Goal: Transaction & Acquisition: Book appointment/travel/reservation

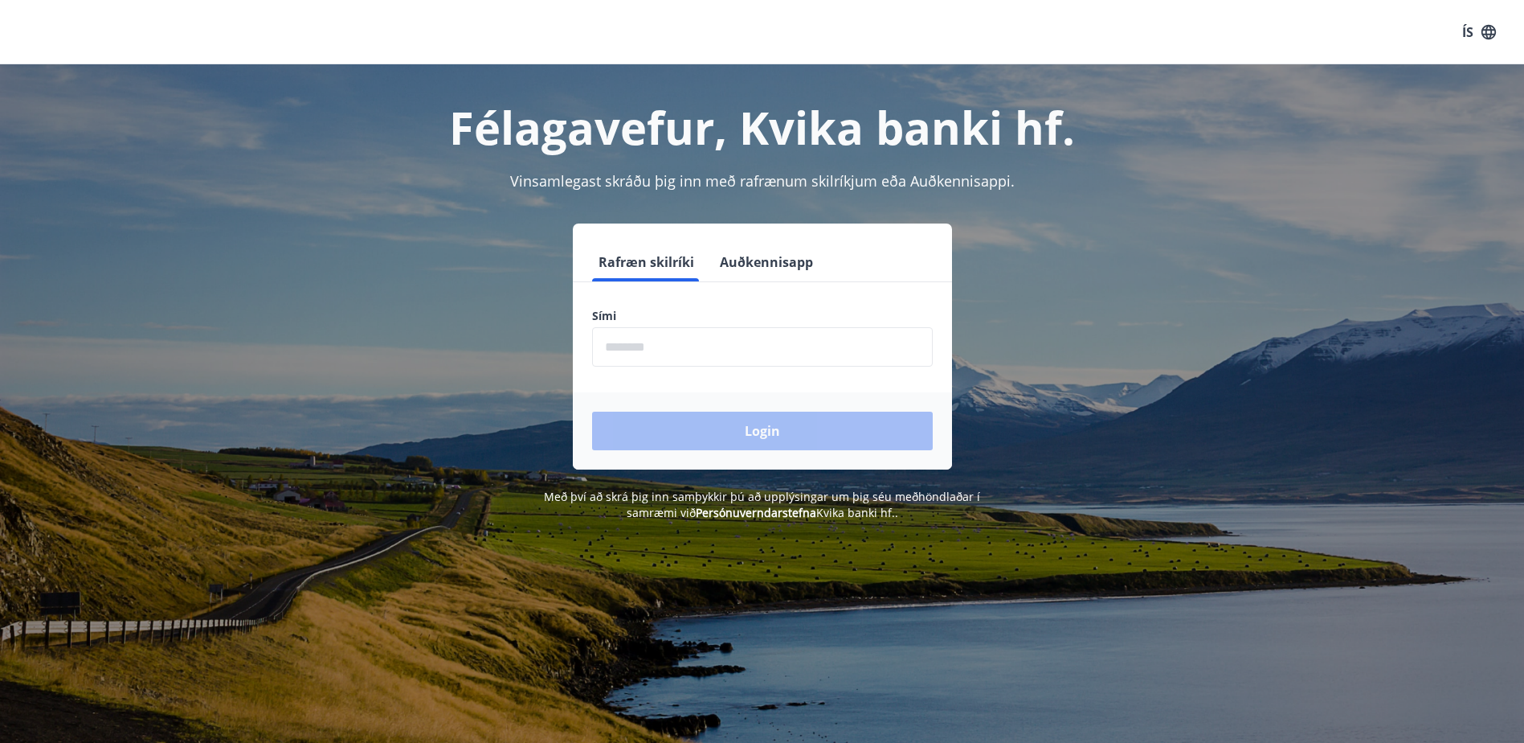
click at [687, 342] on input "phone" at bounding box center [762, 346] width 341 height 39
type input "********"
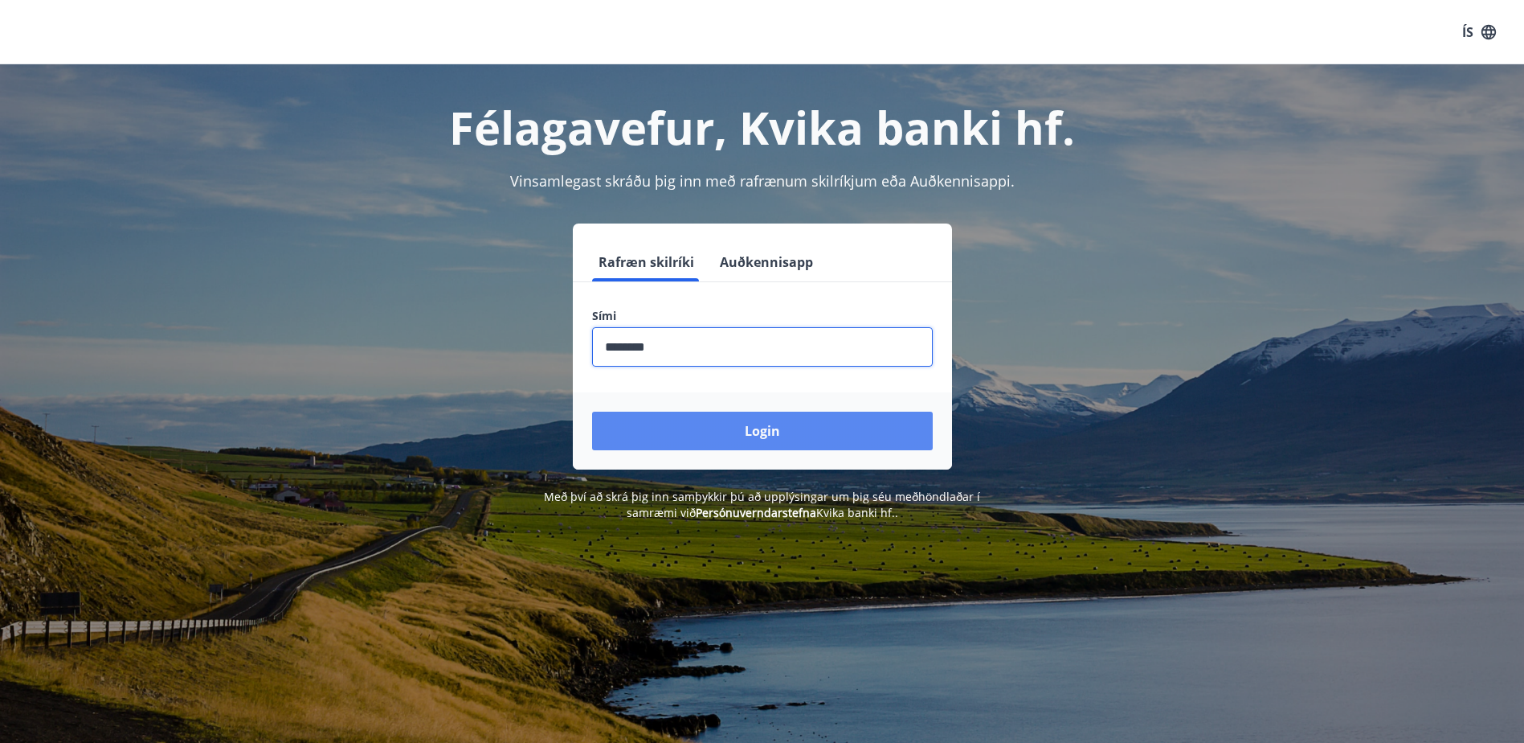
click at [768, 428] on button "Login" at bounding box center [762, 430] width 341 height 39
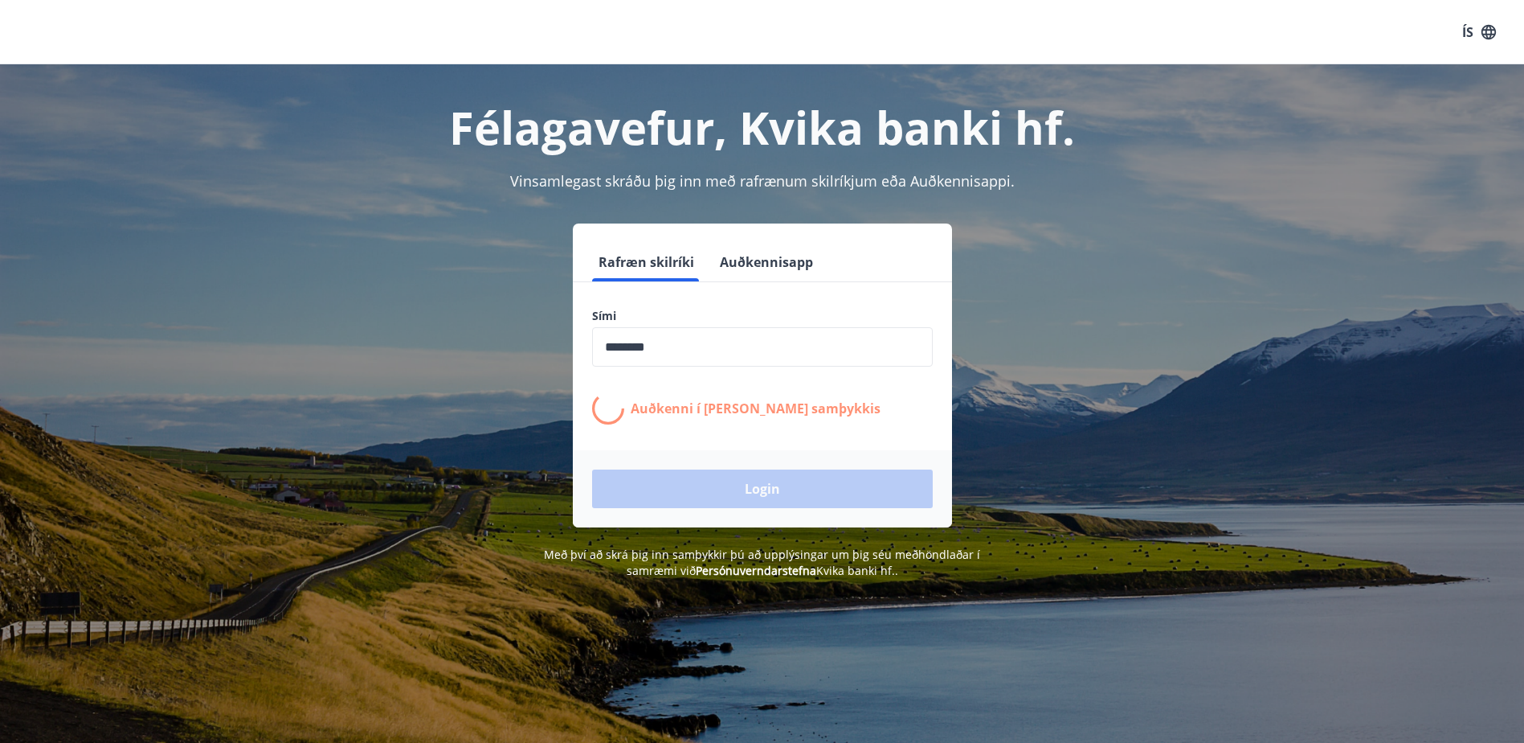
scroll to position [27, 0]
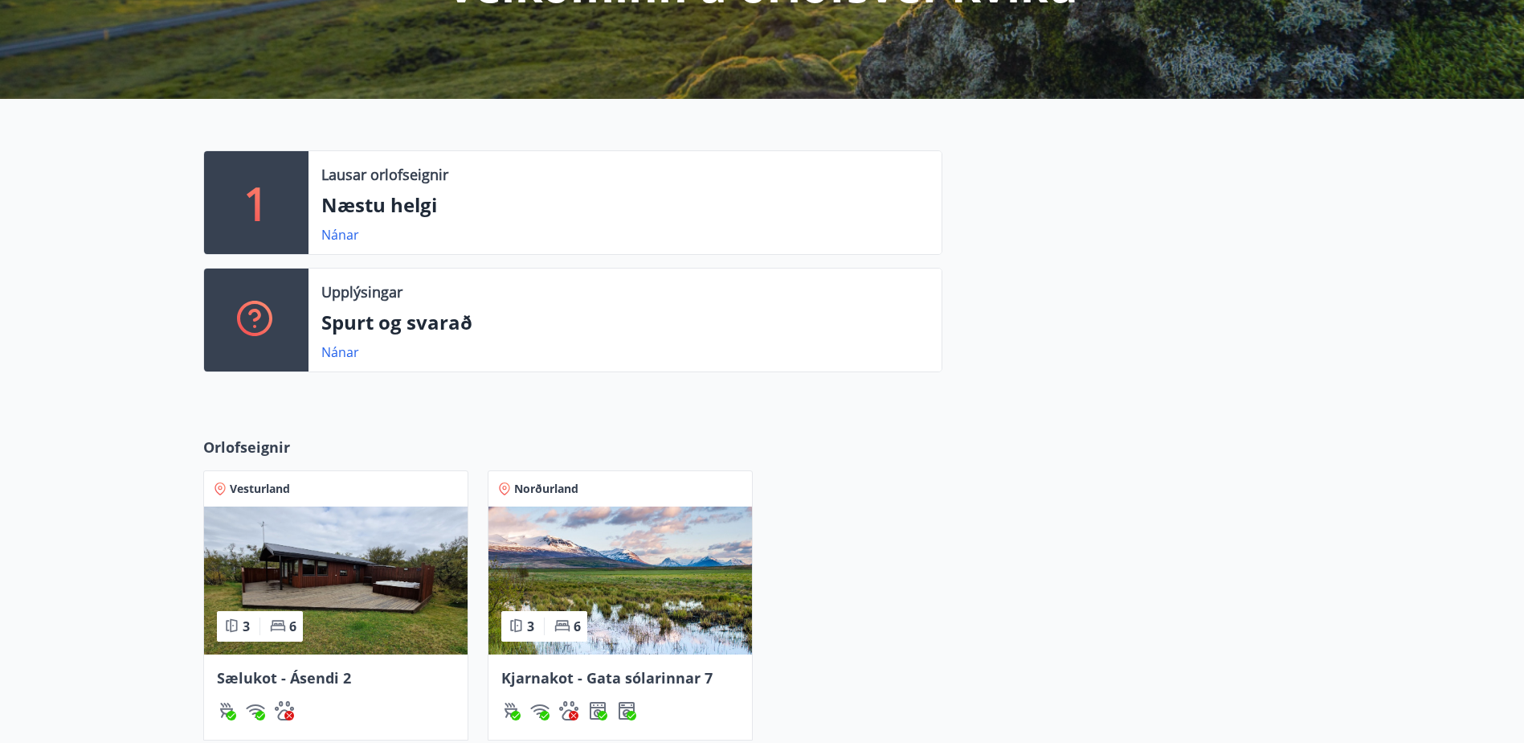
scroll to position [268, 0]
click at [313, 497] on div "Vesturland" at bounding box center [336, 487] width 264 height 35
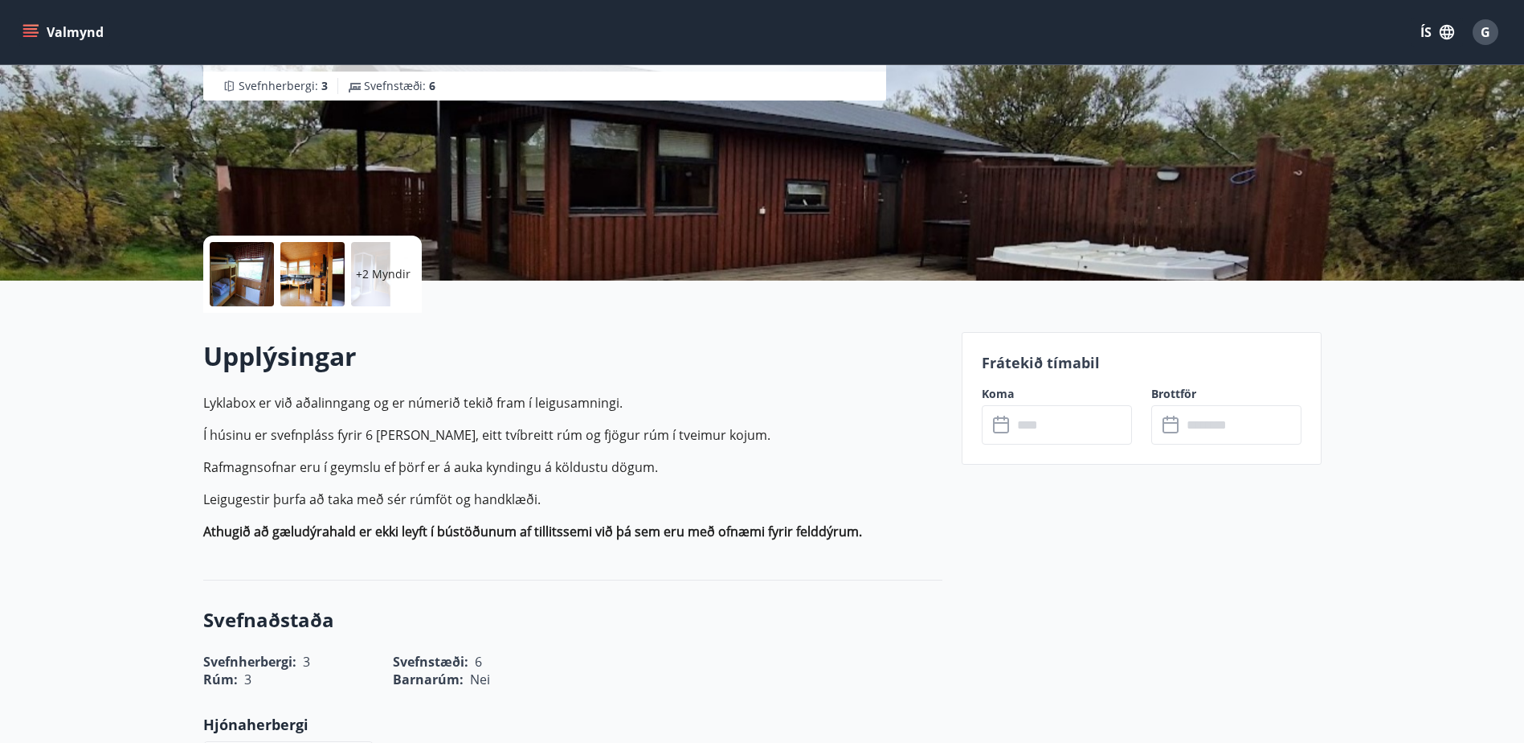
scroll to position [215, 0]
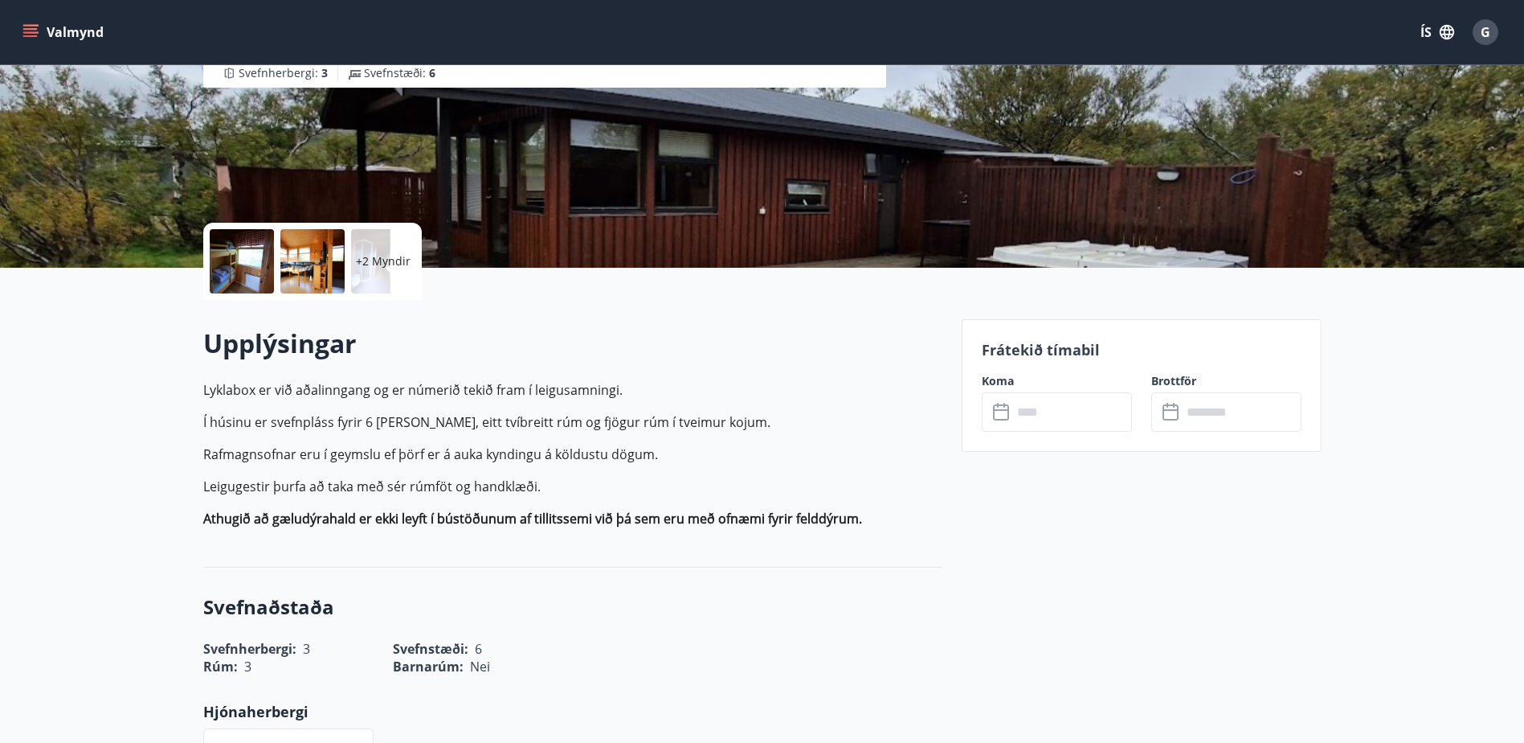
click at [1066, 403] on input "text" at bounding box center [1073, 411] width 120 height 39
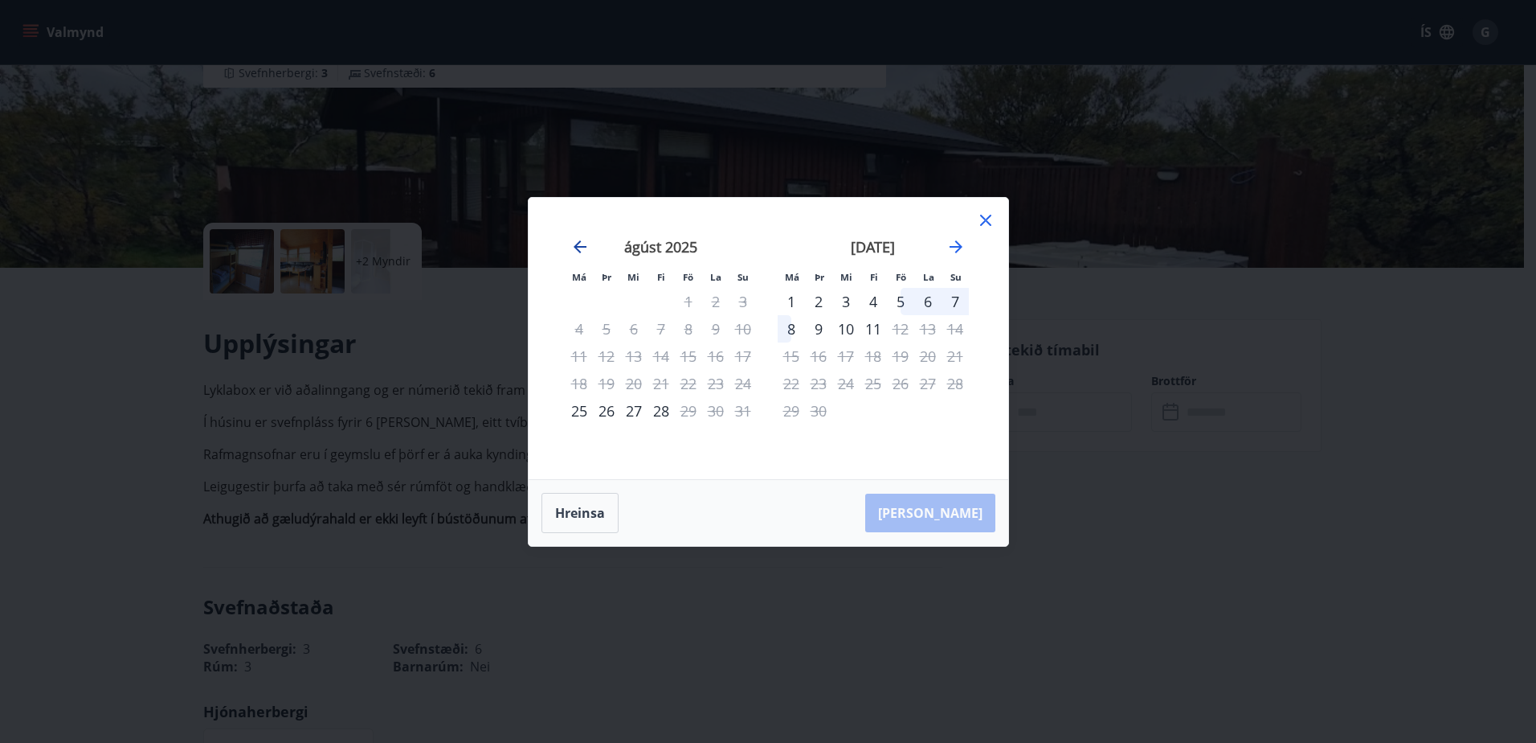
click at [575, 237] on icon "Move backward to switch to the previous month." at bounding box center [580, 246] width 19 height 19
click at [976, 219] on icon at bounding box center [985, 220] width 19 height 19
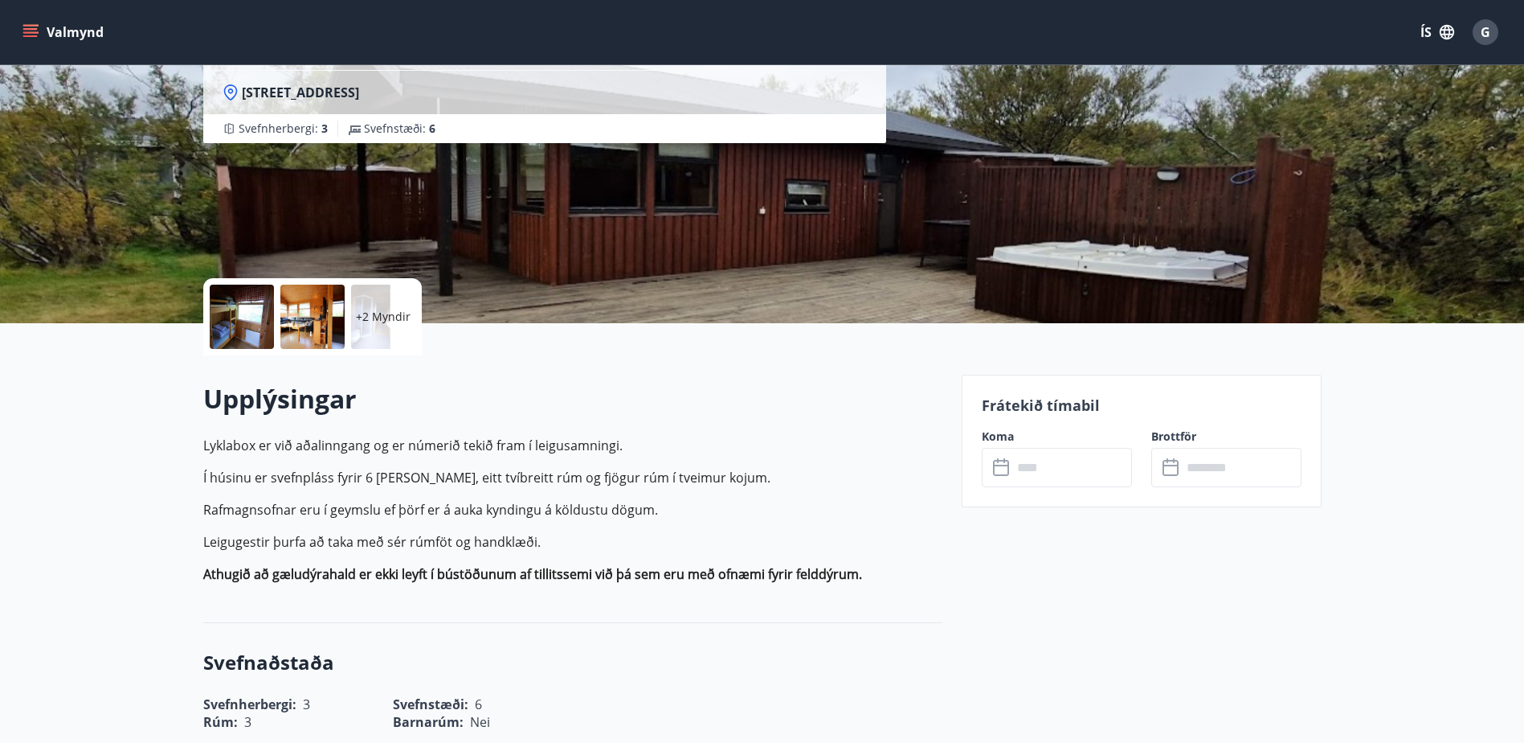
scroll to position [161, 0]
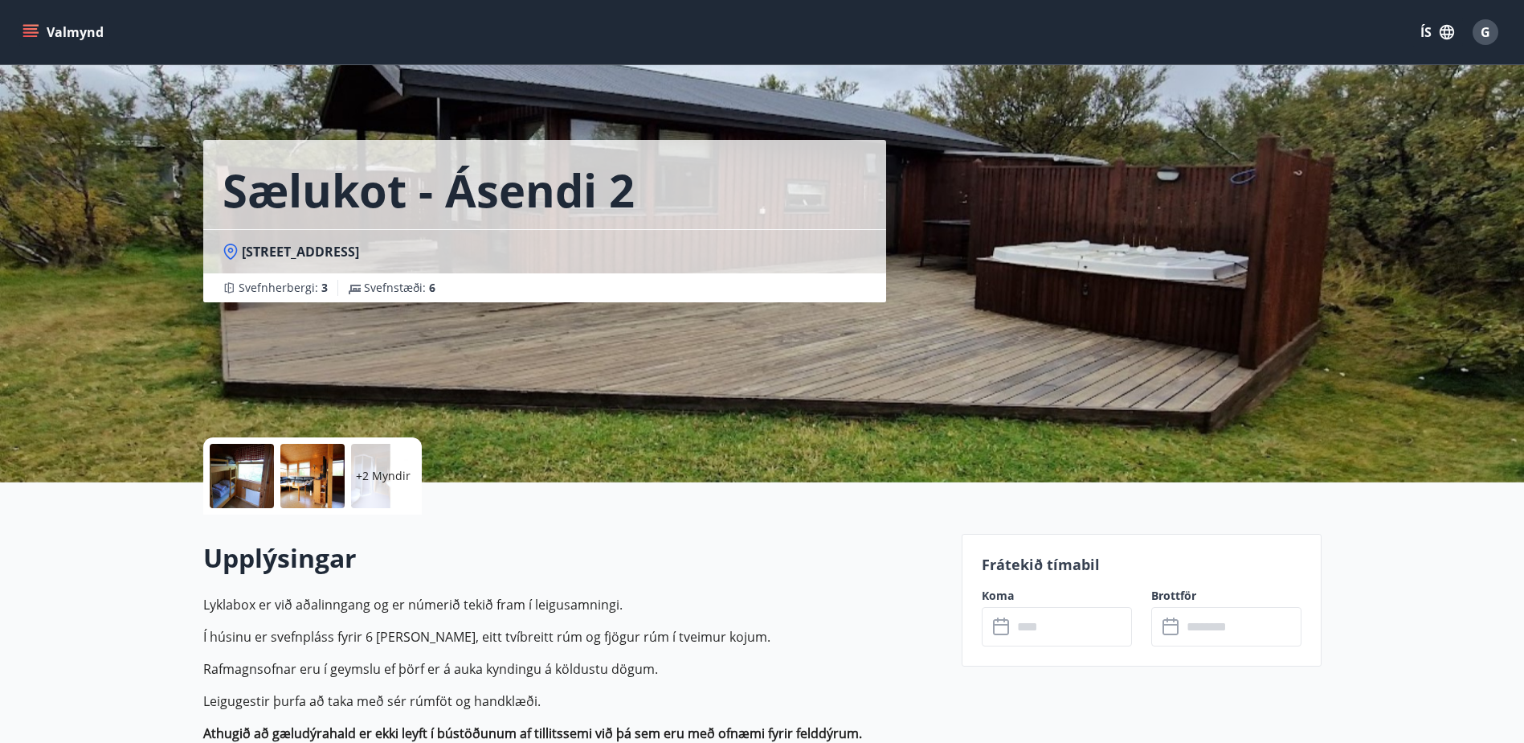
click at [1480, 39] on div "G" at bounding box center [1486, 32] width 26 height 26
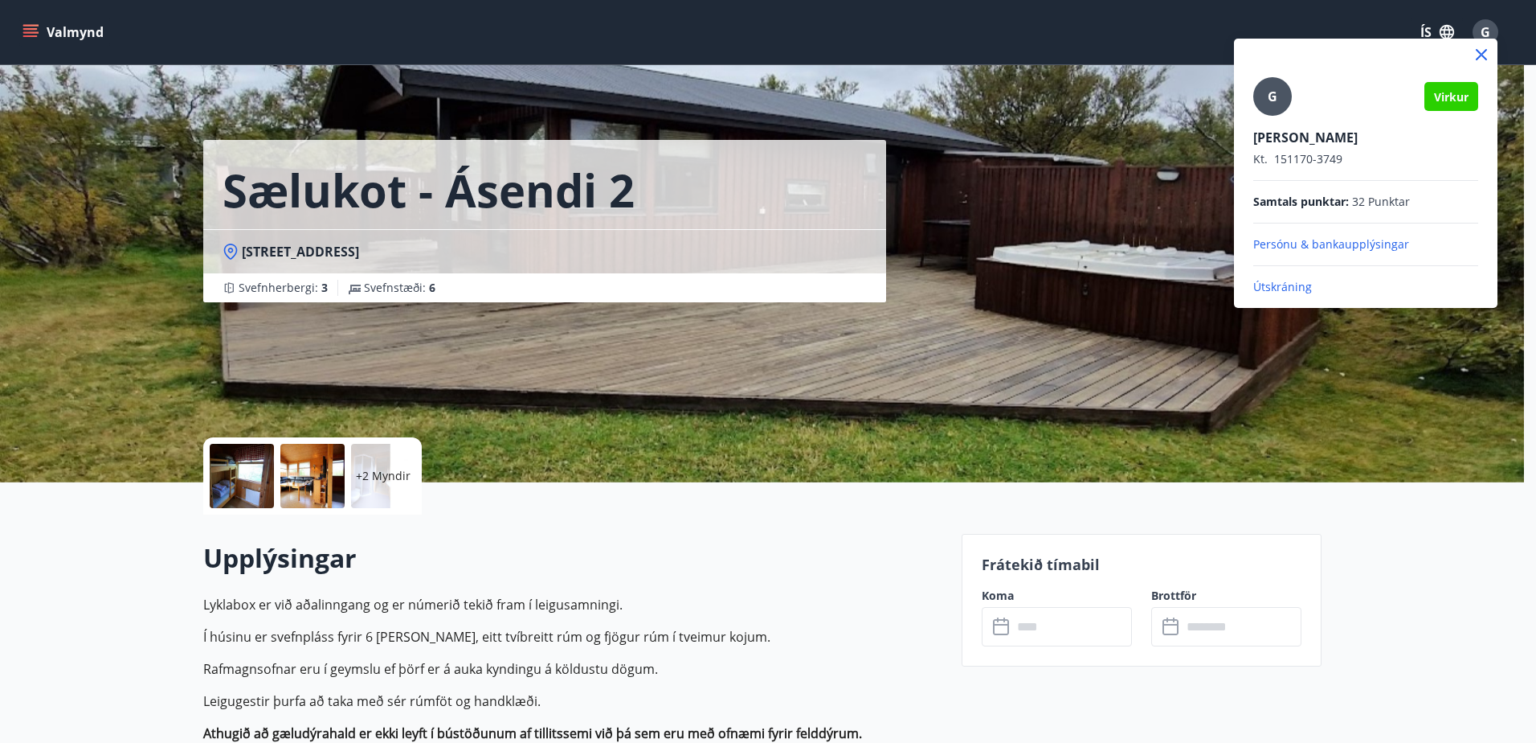
click at [1276, 292] on p "Útskráning" at bounding box center [1366, 287] width 225 height 16
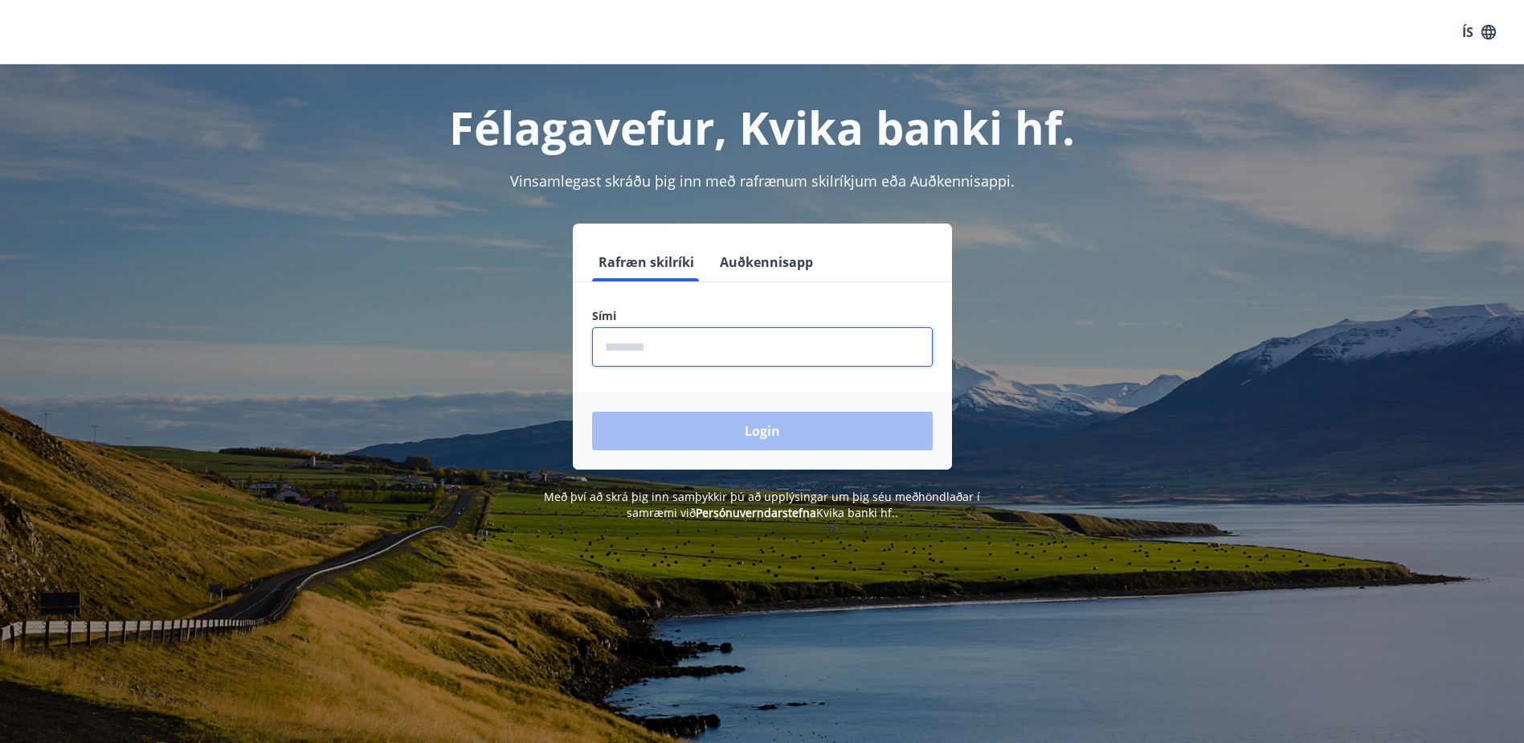
click at [689, 342] on input "phone" at bounding box center [762, 346] width 341 height 39
type input "********"
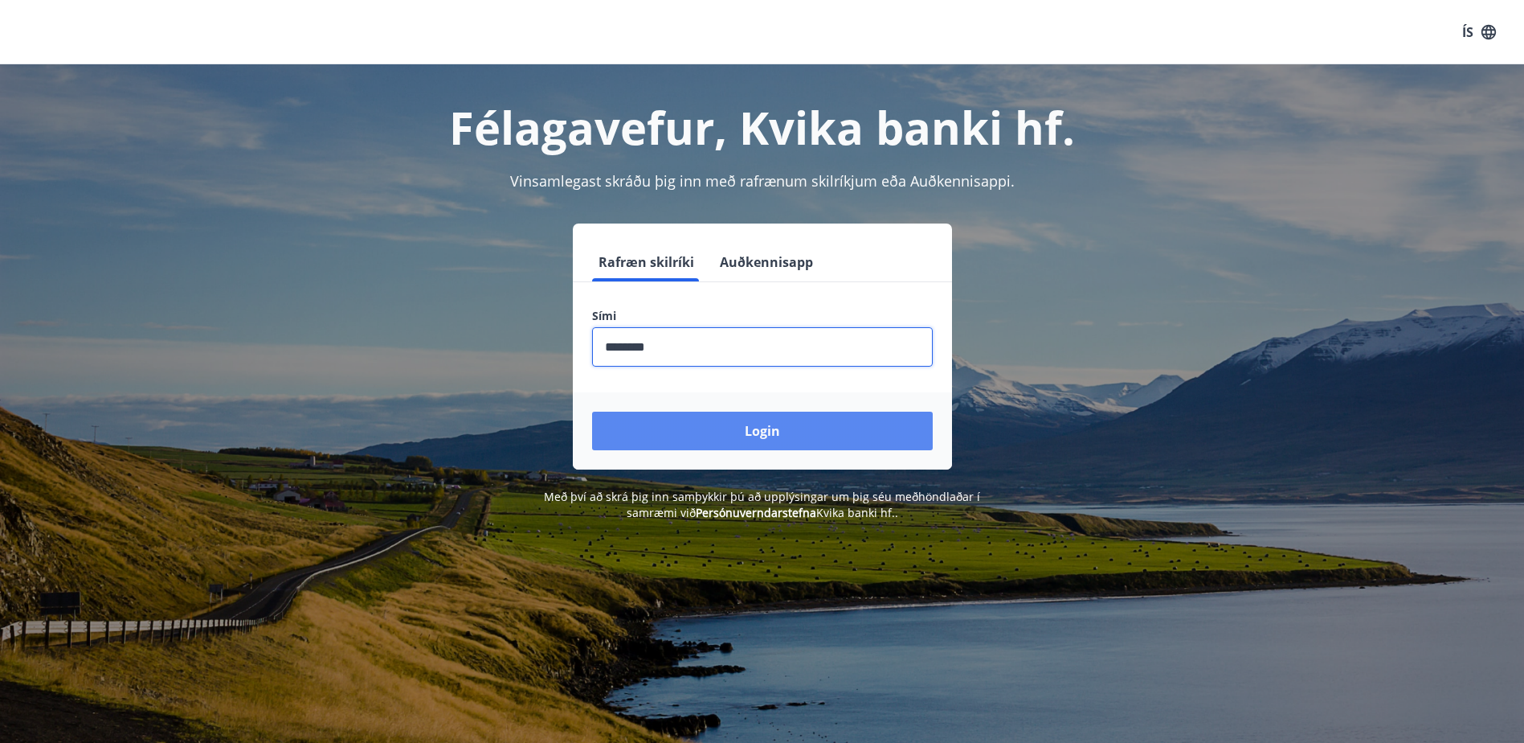
click at [775, 429] on button "Login" at bounding box center [762, 430] width 341 height 39
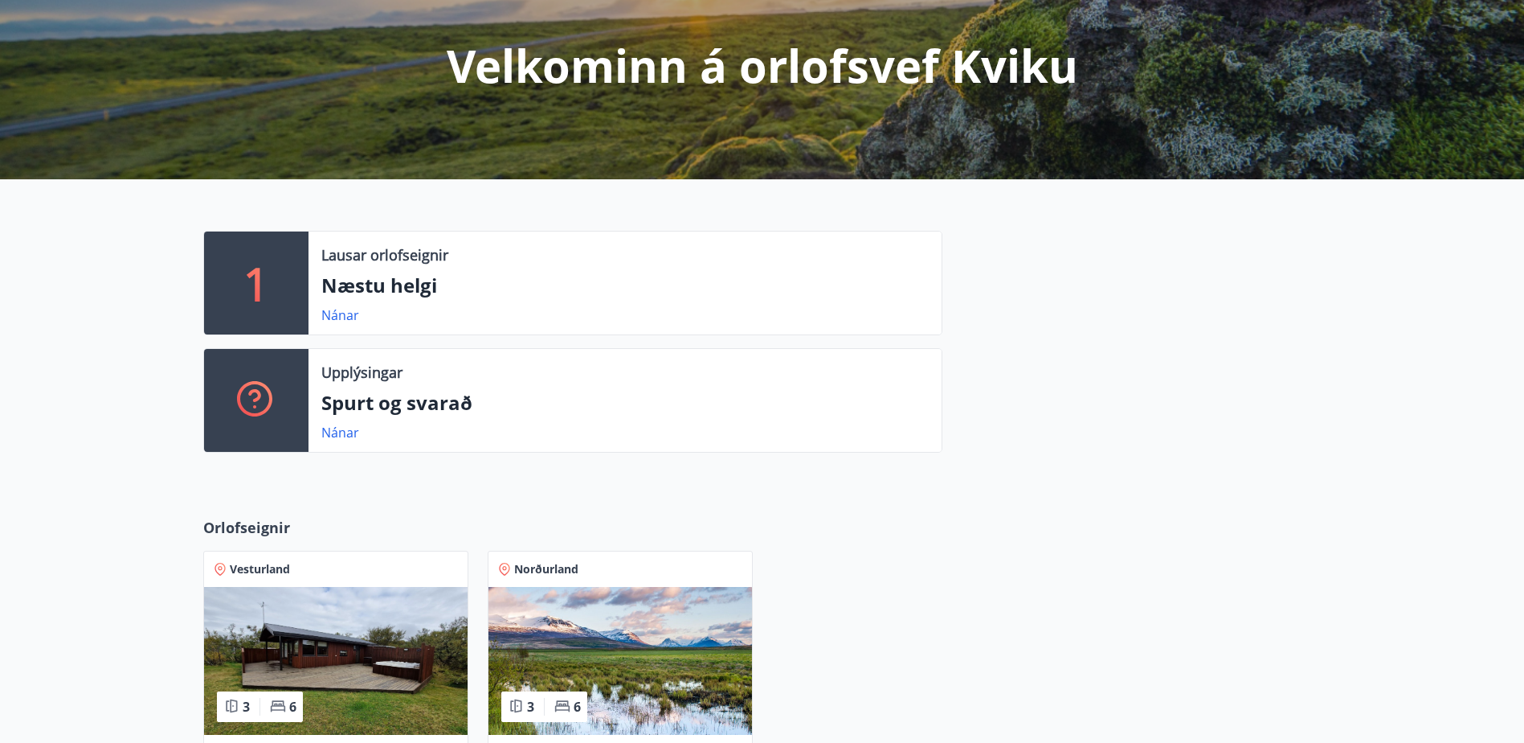
scroll to position [187, 0]
click at [311, 646] on img at bounding box center [336, 660] width 264 height 148
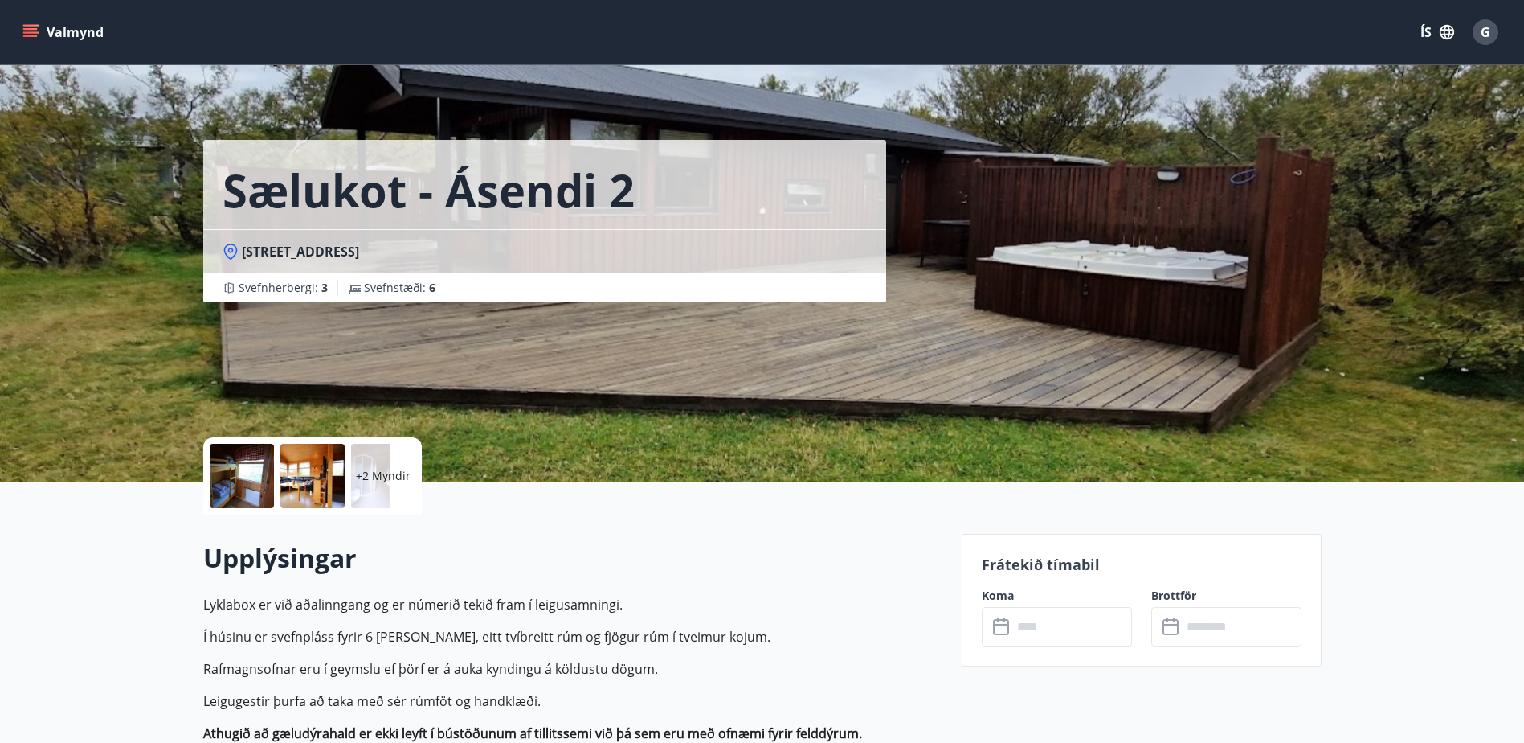
click at [1045, 614] on input "text" at bounding box center [1073, 626] width 120 height 39
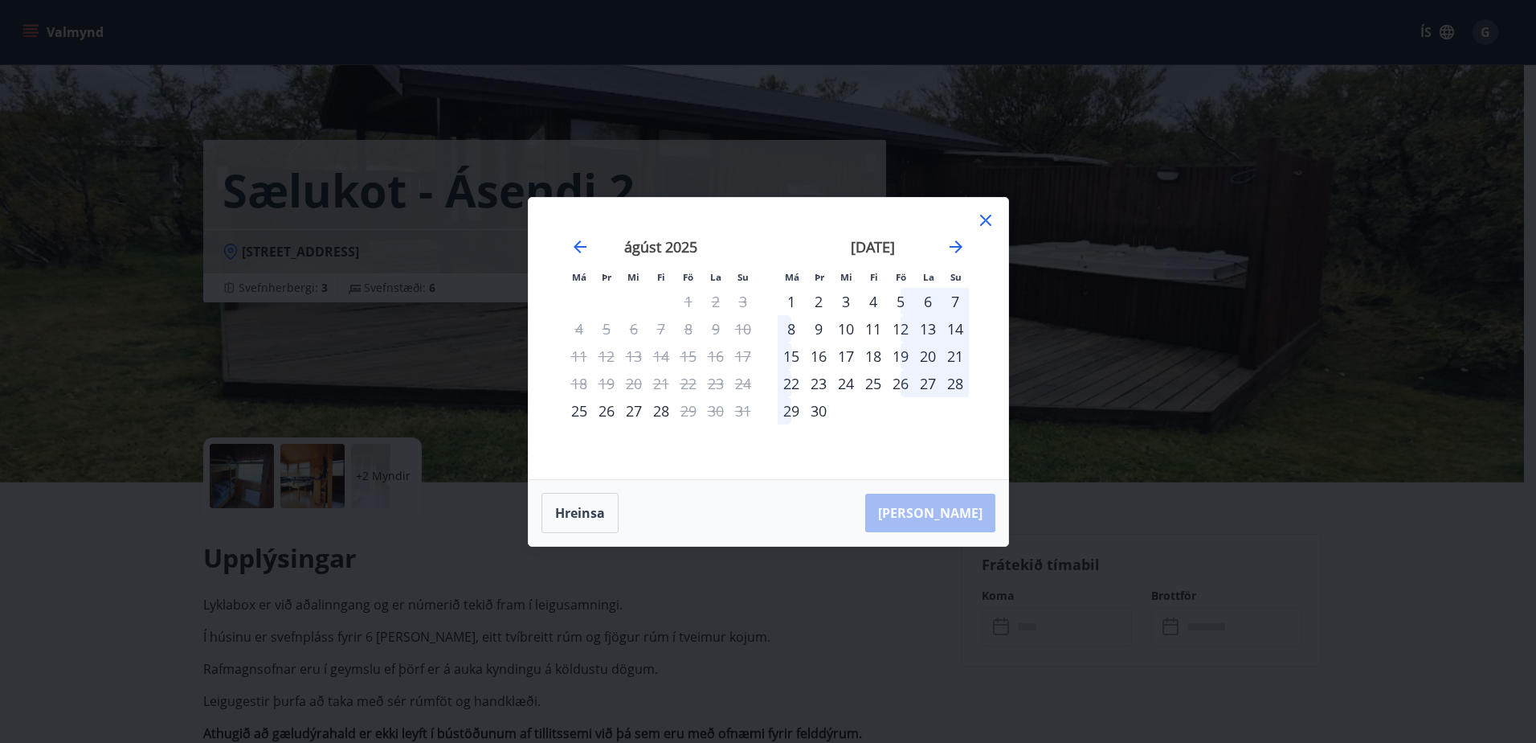
click at [891, 356] on div "19" at bounding box center [900, 355] width 27 height 27
click at [953, 352] on div "21" at bounding box center [955, 355] width 27 height 27
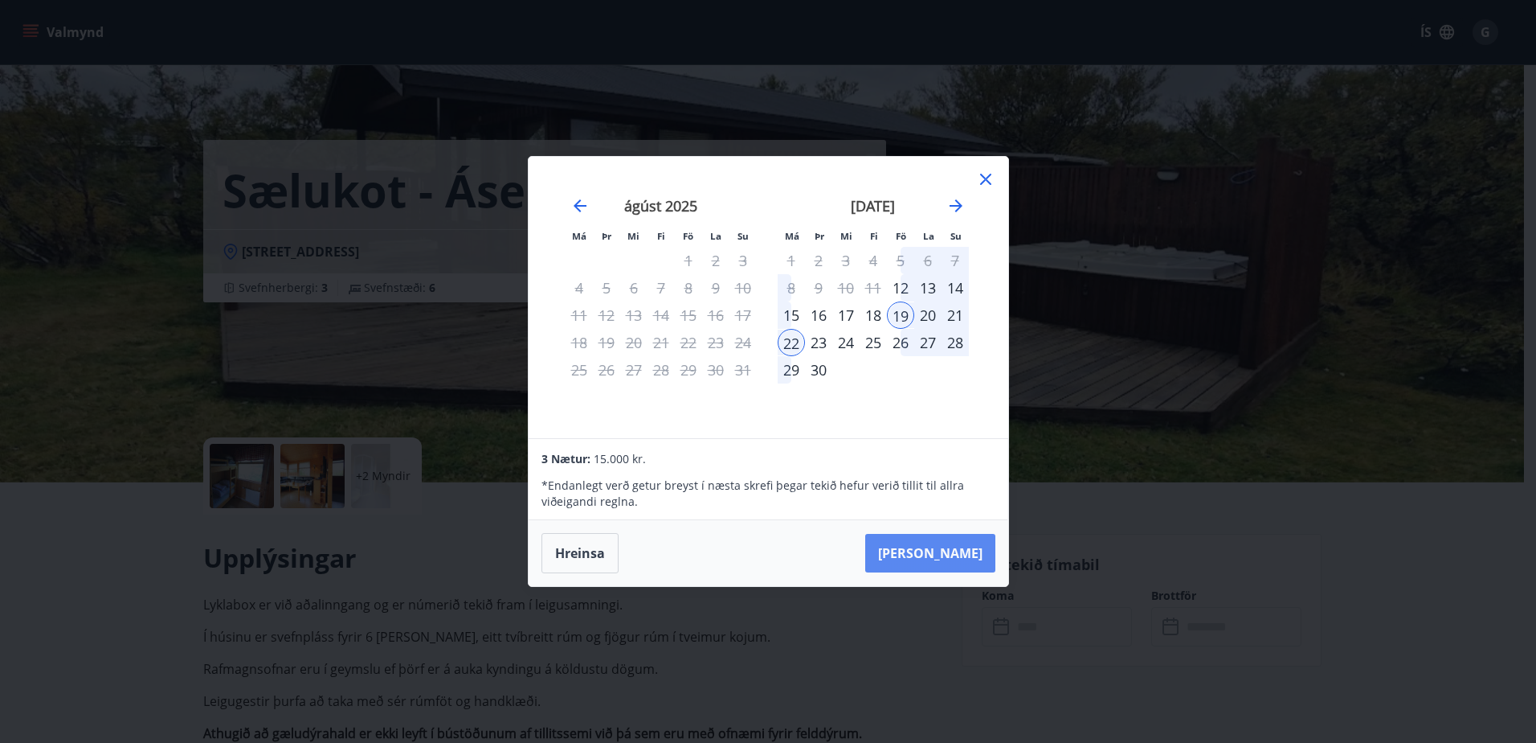
click at [958, 554] on button "Taka Frá" at bounding box center [930, 553] width 130 height 39
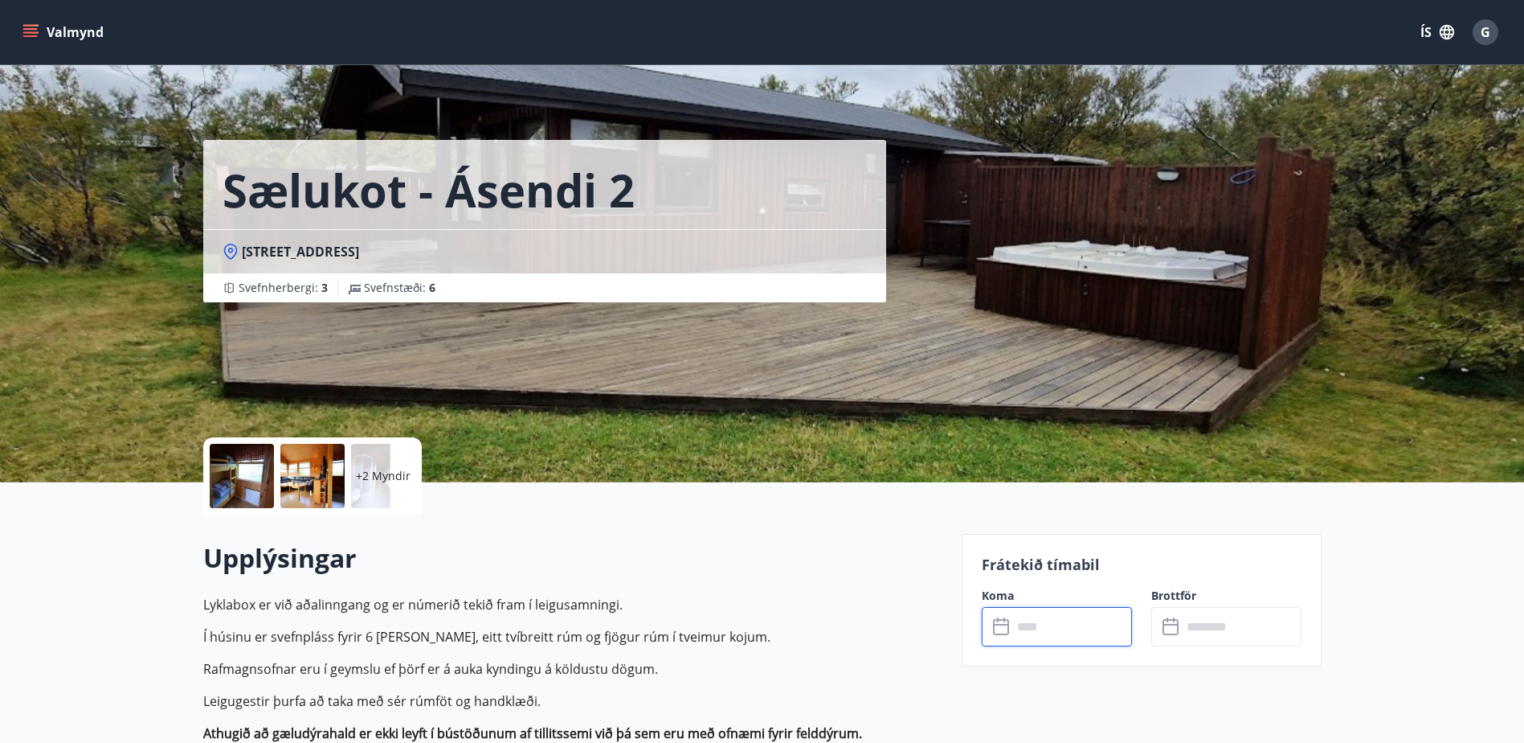
type input "******"
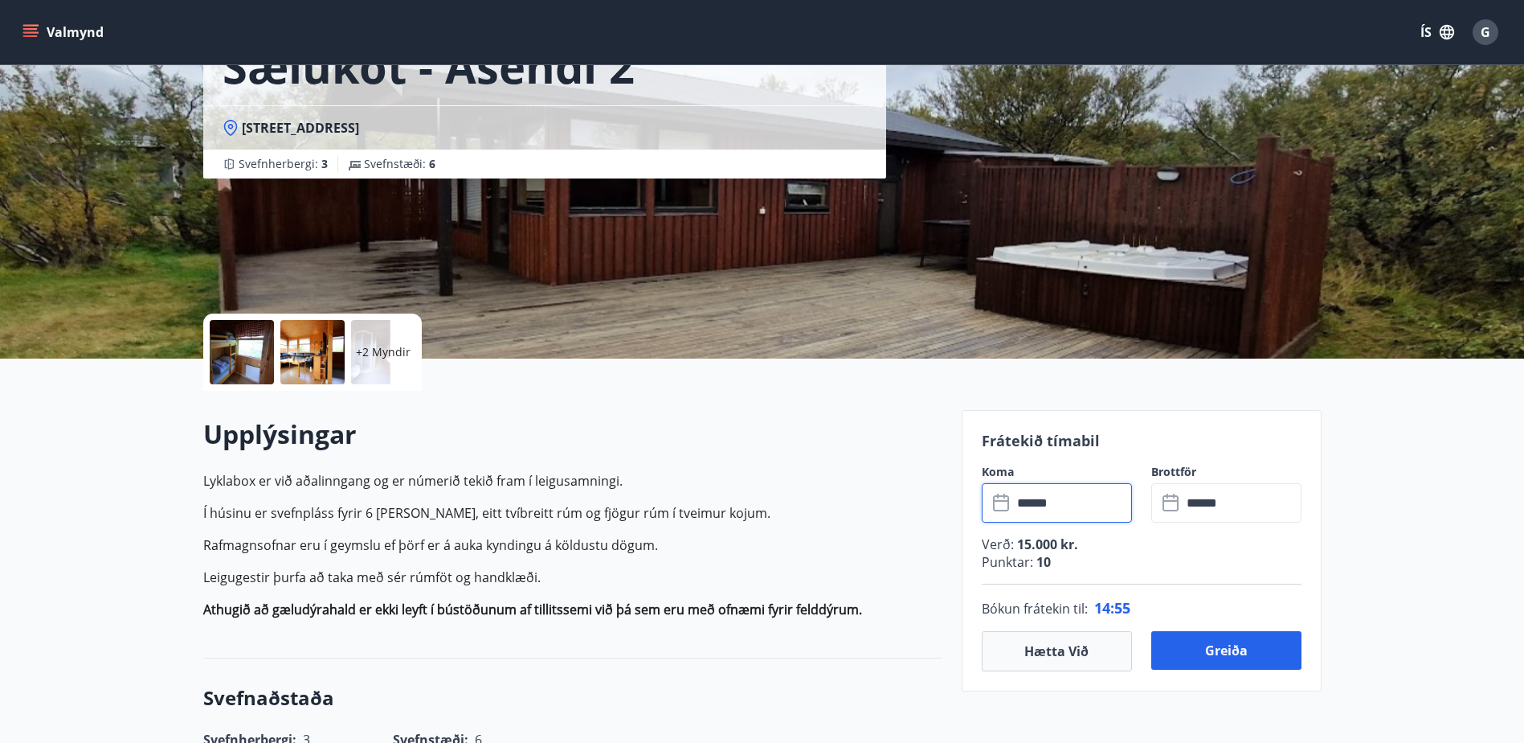
scroll to position [134, 0]
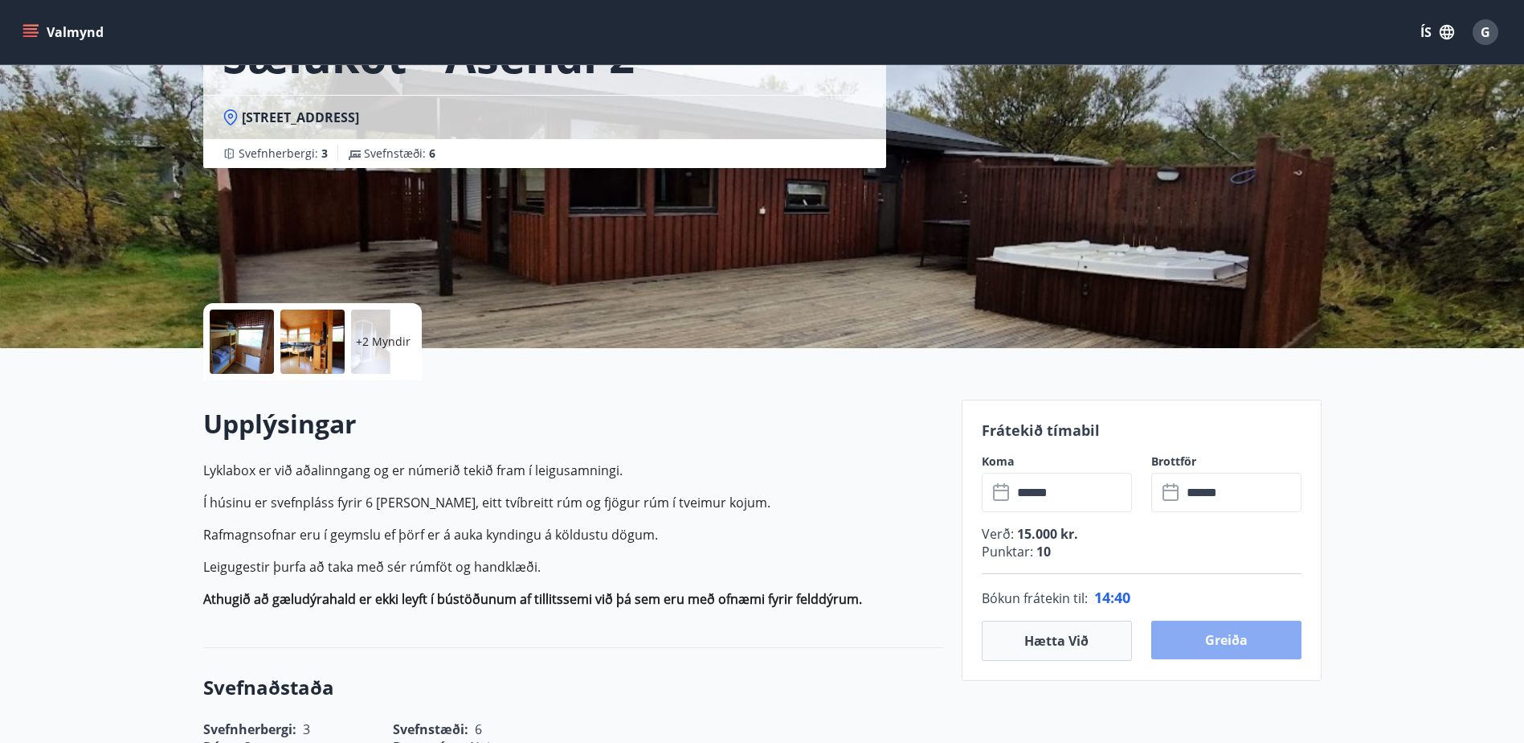
click at [1214, 625] on button "Greiða" at bounding box center [1227, 639] width 150 height 39
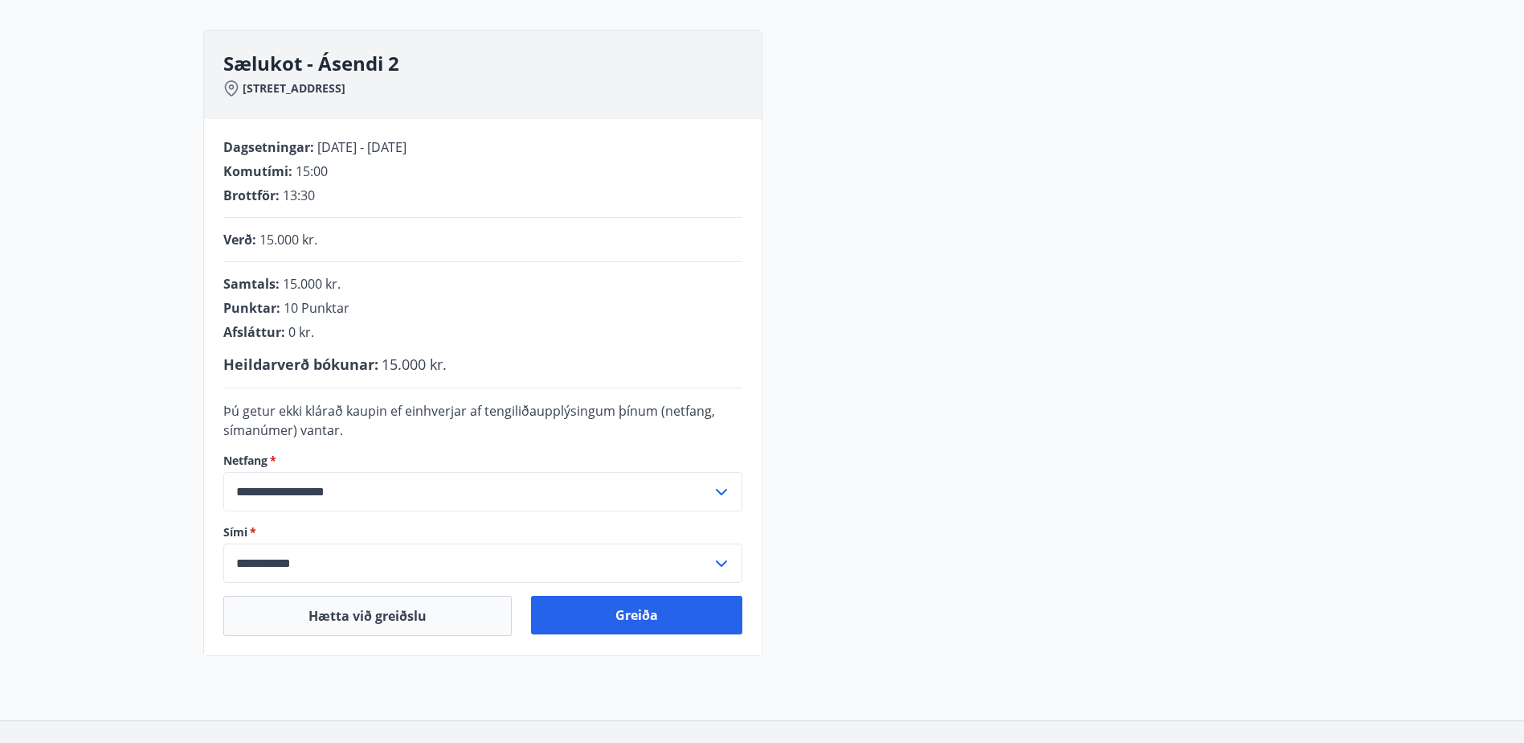
scroll to position [215, 0]
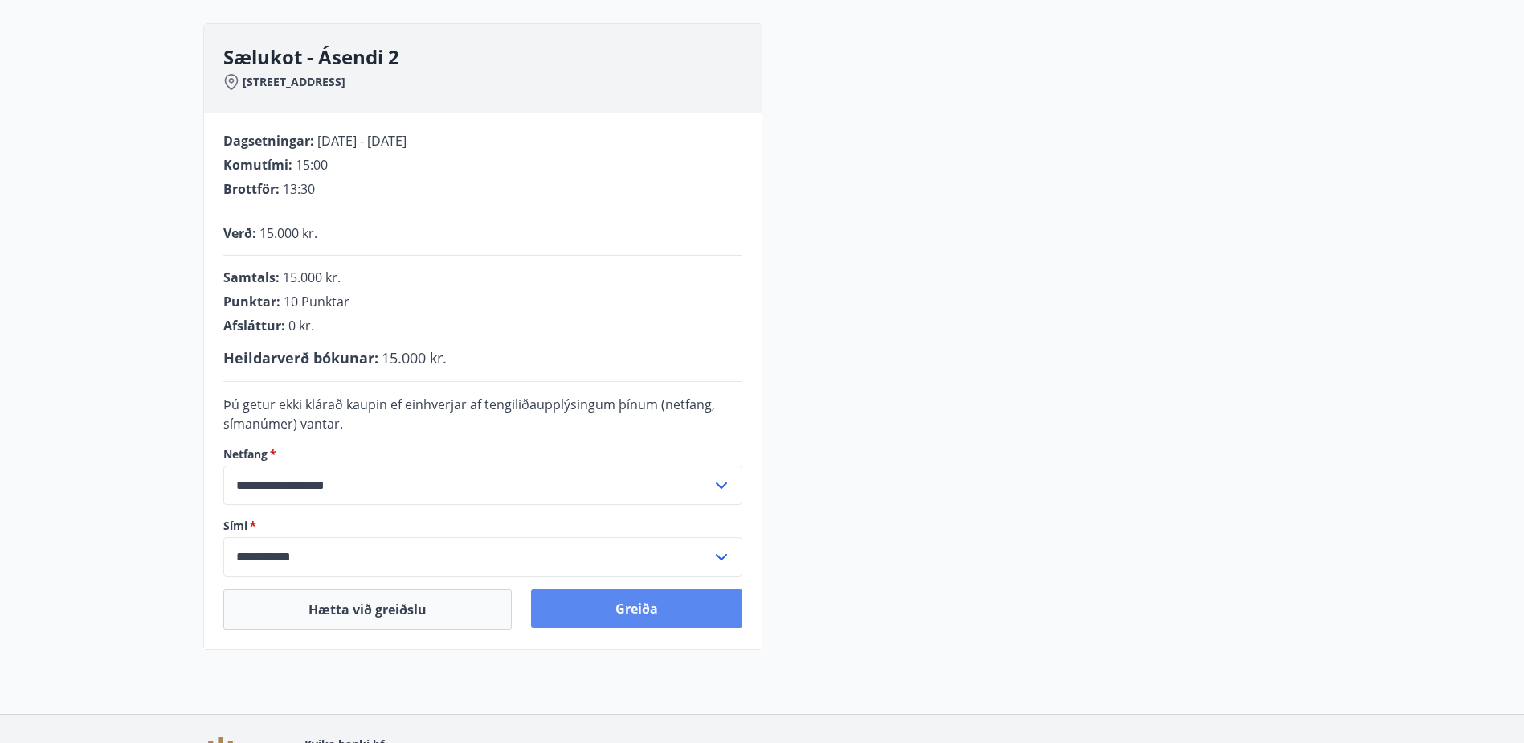
click at [648, 612] on button "Greiða" at bounding box center [636, 608] width 211 height 39
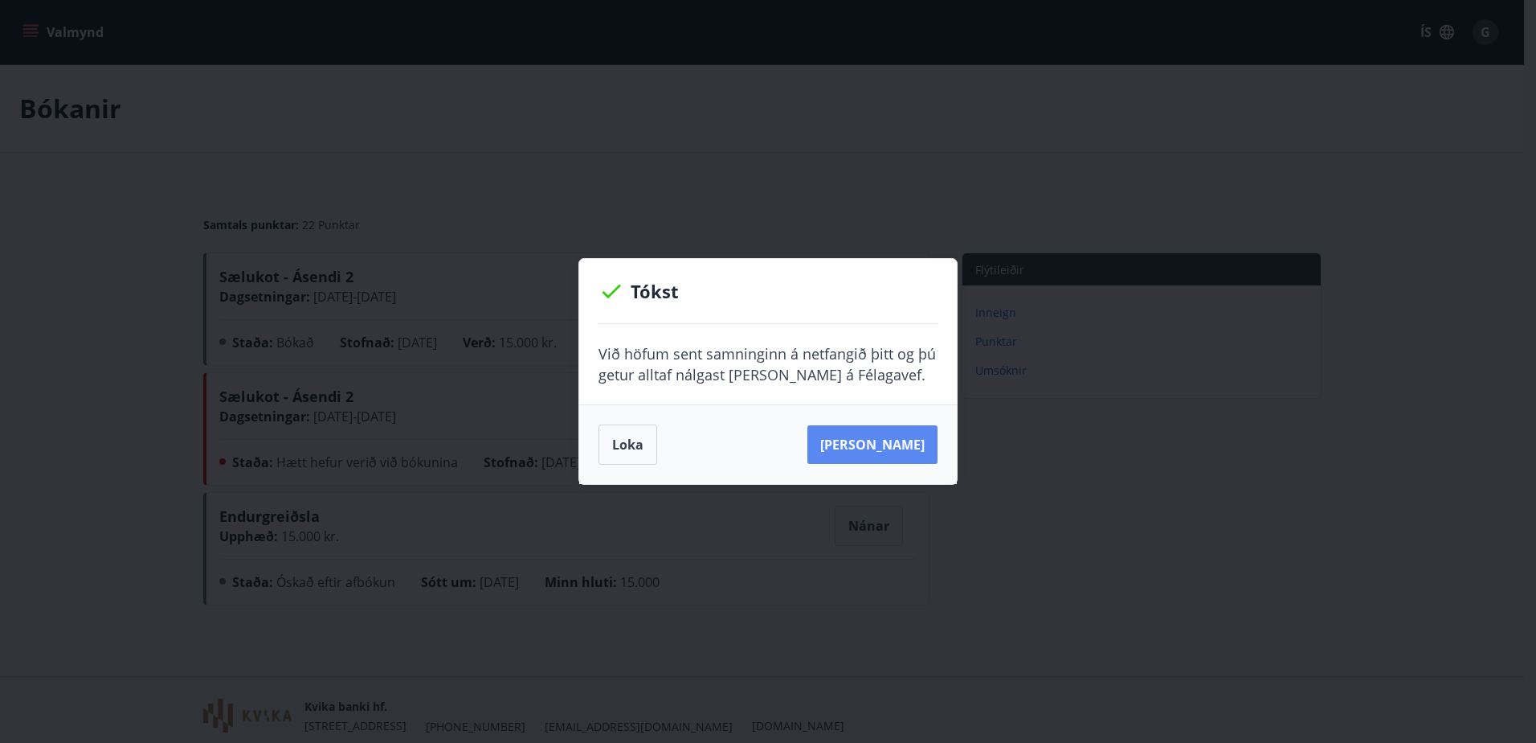
click at [865, 446] on button "[PERSON_NAME]" at bounding box center [873, 444] width 130 height 39
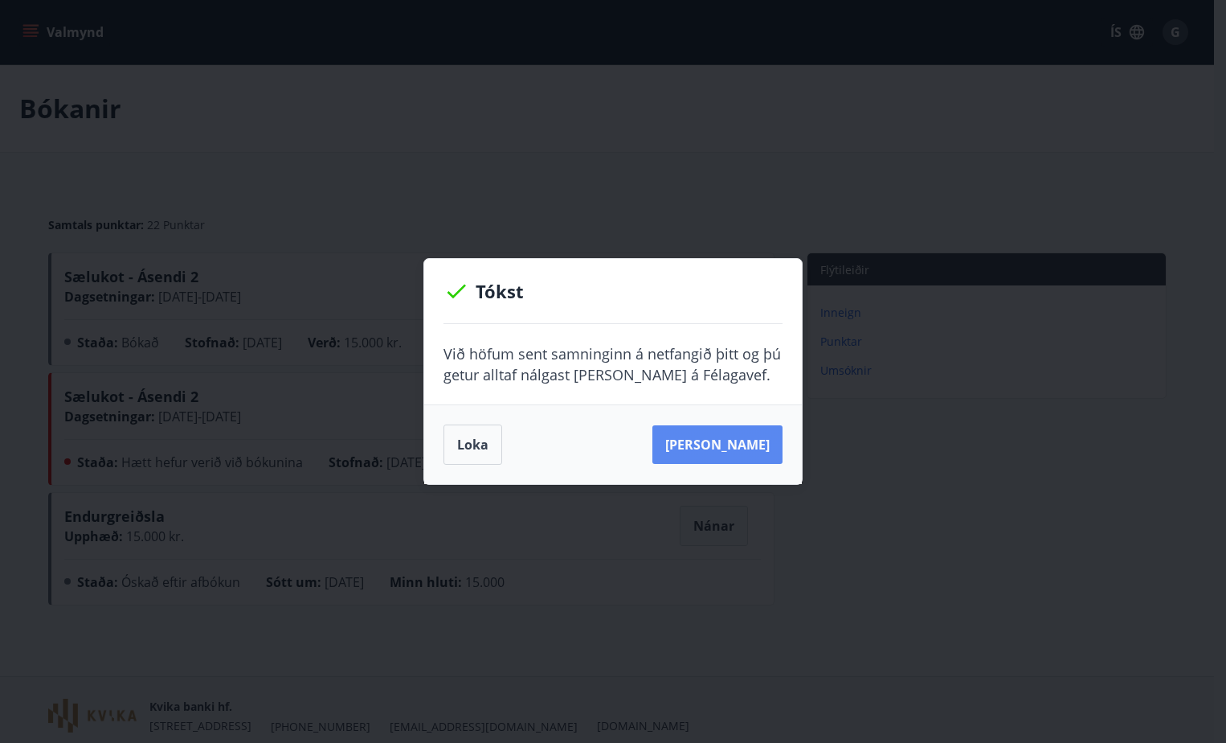
click at [704, 440] on button "[PERSON_NAME]" at bounding box center [718, 444] width 130 height 39
click at [452, 447] on button "Loka" at bounding box center [473, 444] width 59 height 40
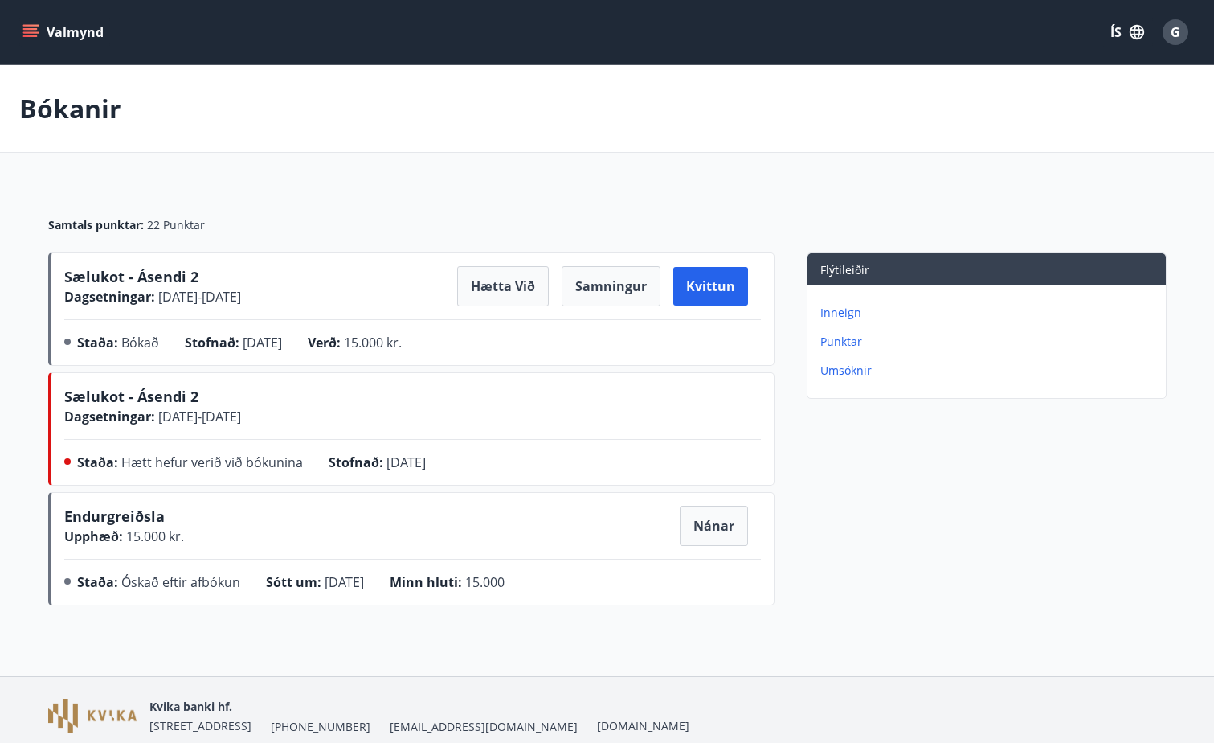
click at [34, 19] on button "Valmynd" at bounding box center [64, 32] width 91 height 29
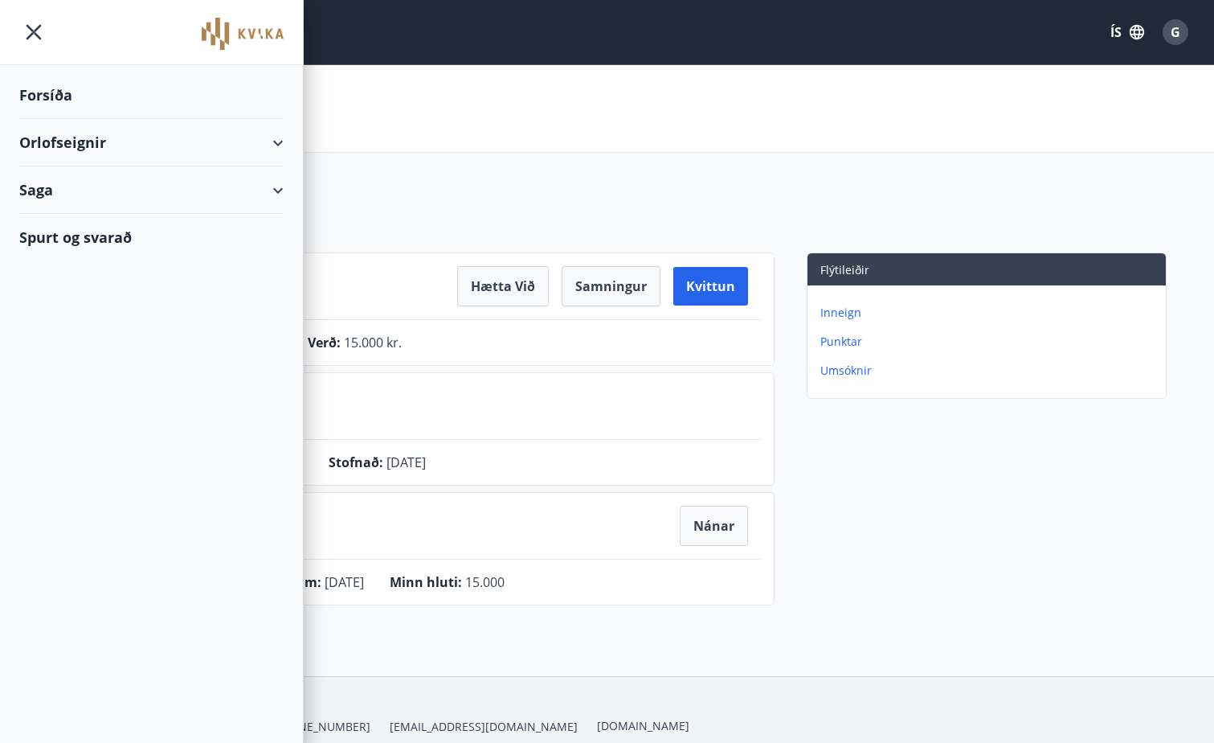
click at [55, 135] on div "Orlofseignir" at bounding box center [151, 142] width 264 height 47
click at [72, 191] on div "Framboð" at bounding box center [151, 183] width 239 height 34
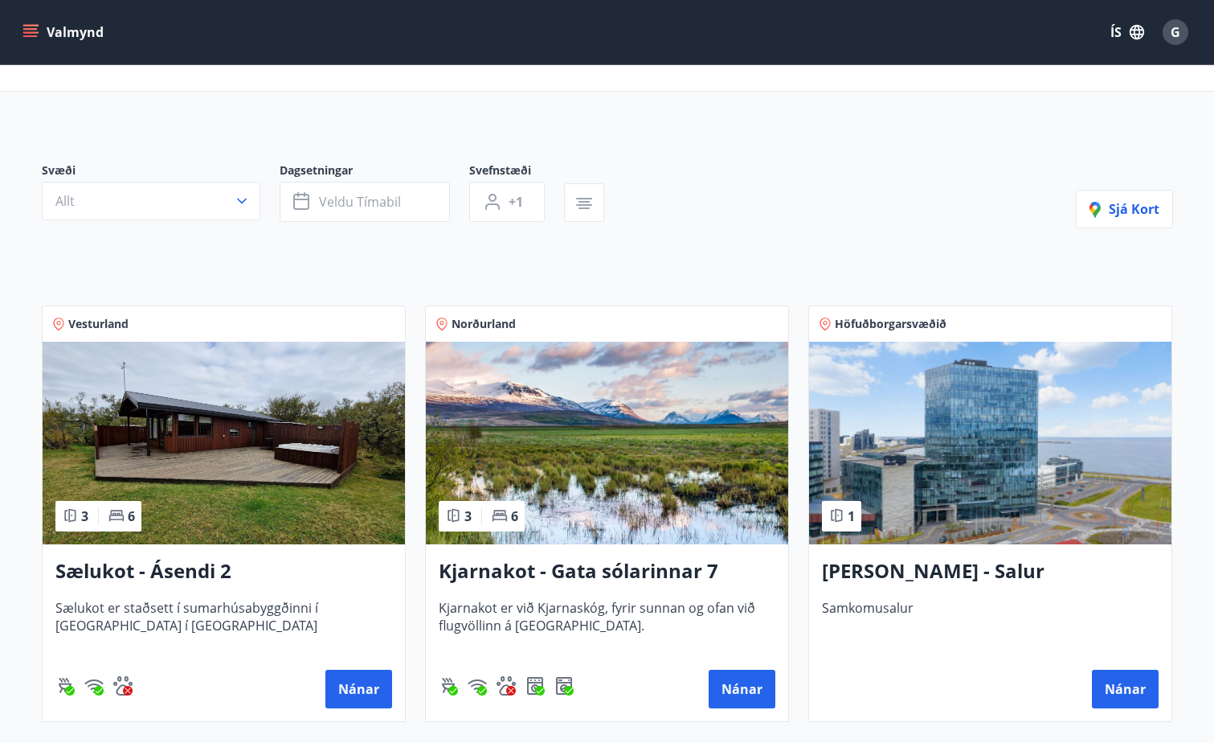
scroll to position [80, 0]
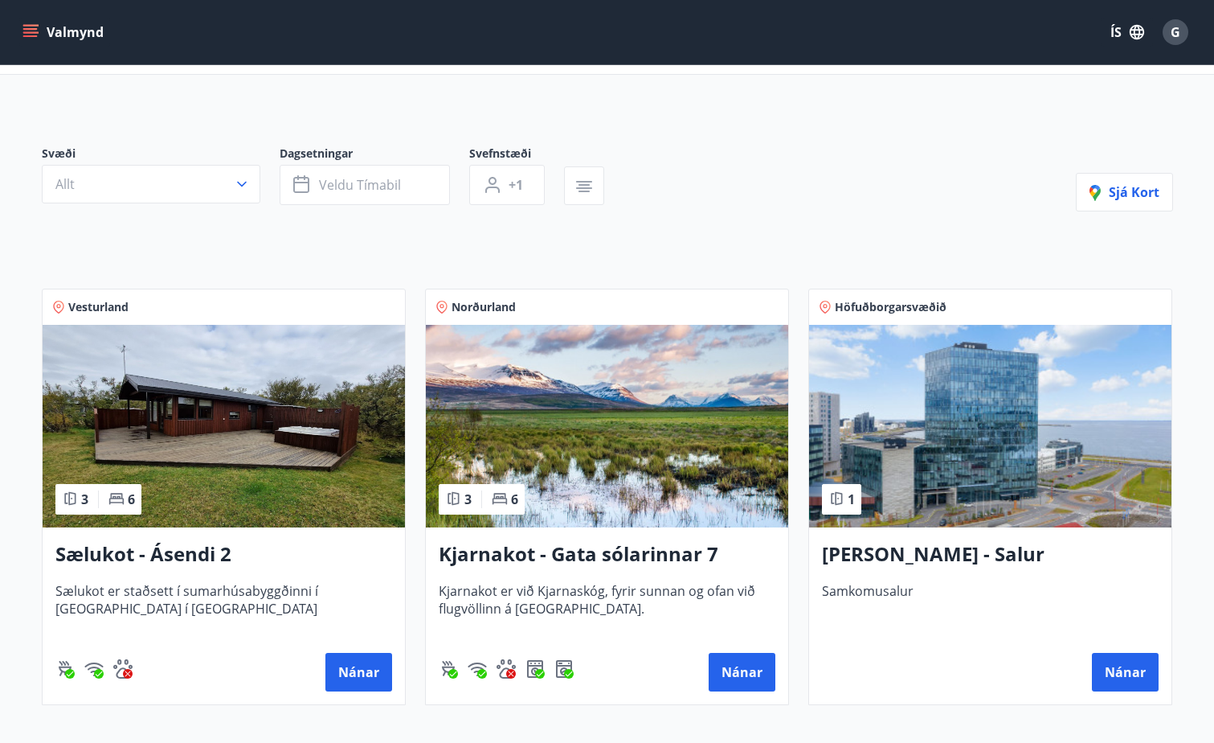
click at [223, 446] on img at bounding box center [224, 426] width 362 height 203
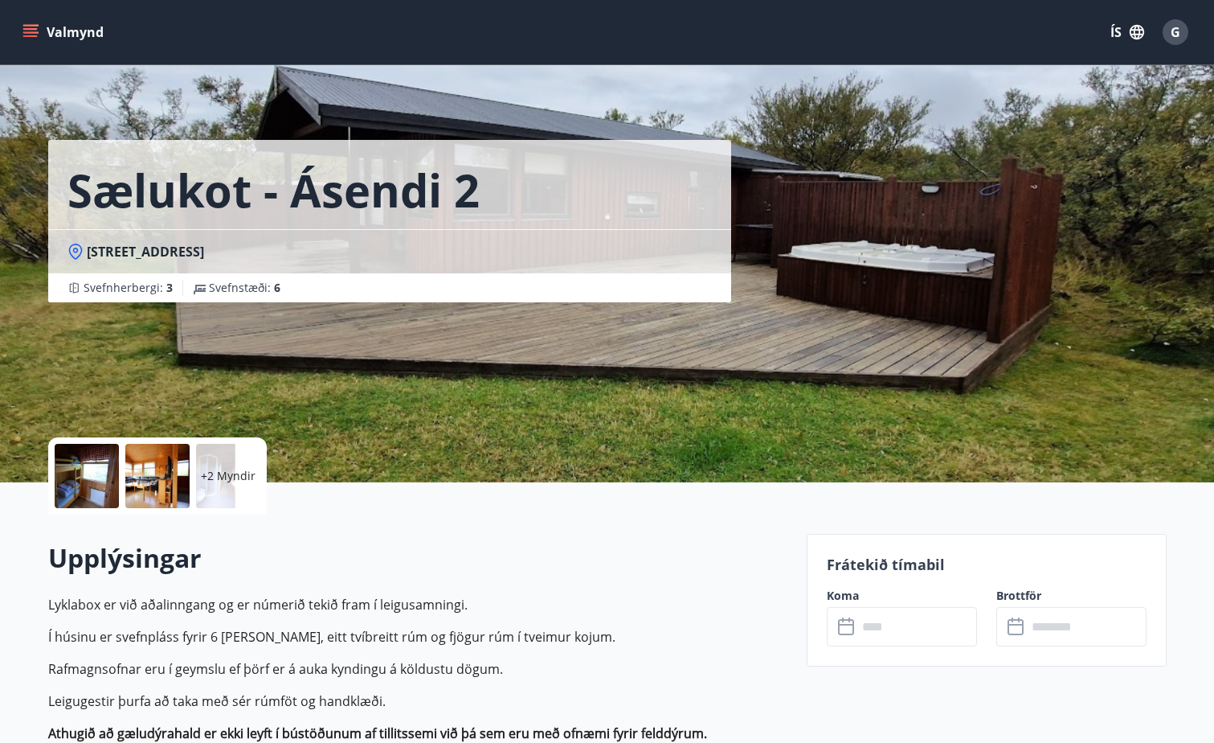
click at [95, 491] on div at bounding box center [87, 476] width 64 height 64
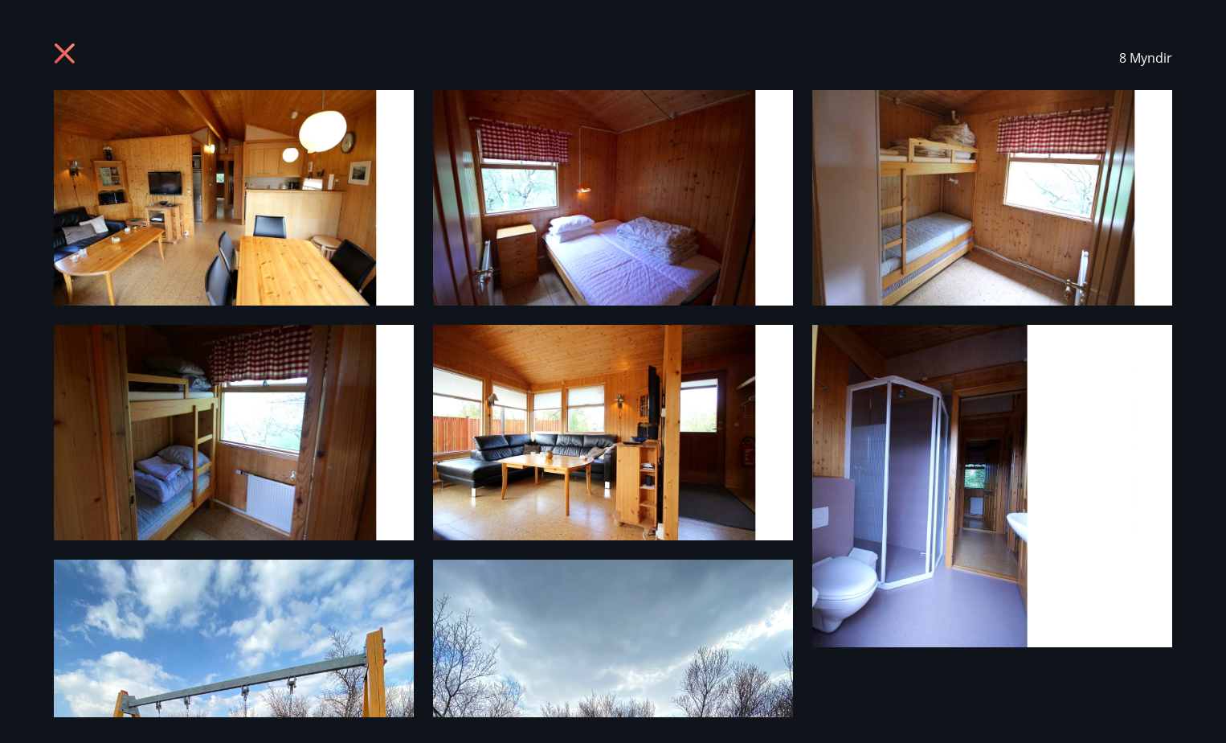
click at [293, 213] on img at bounding box center [234, 197] width 360 height 215
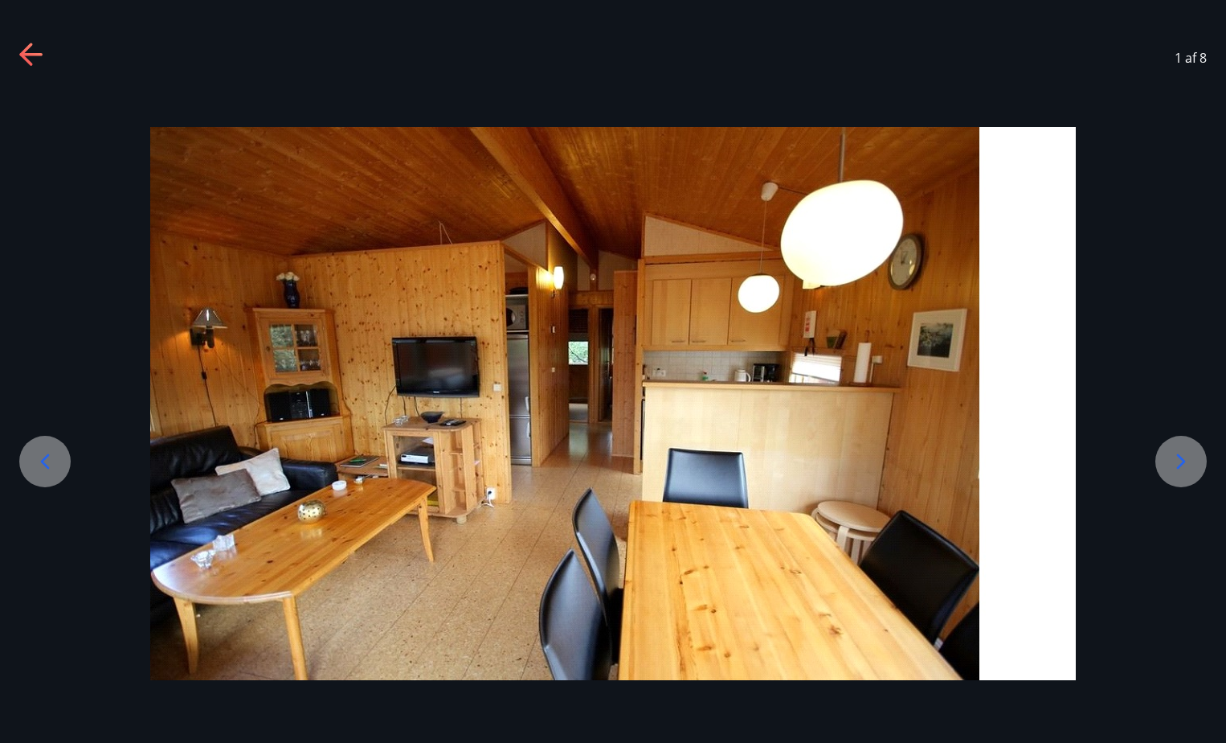
click at [1180, 454] on icon at bounding box center [1181, 461] width 26 height 26
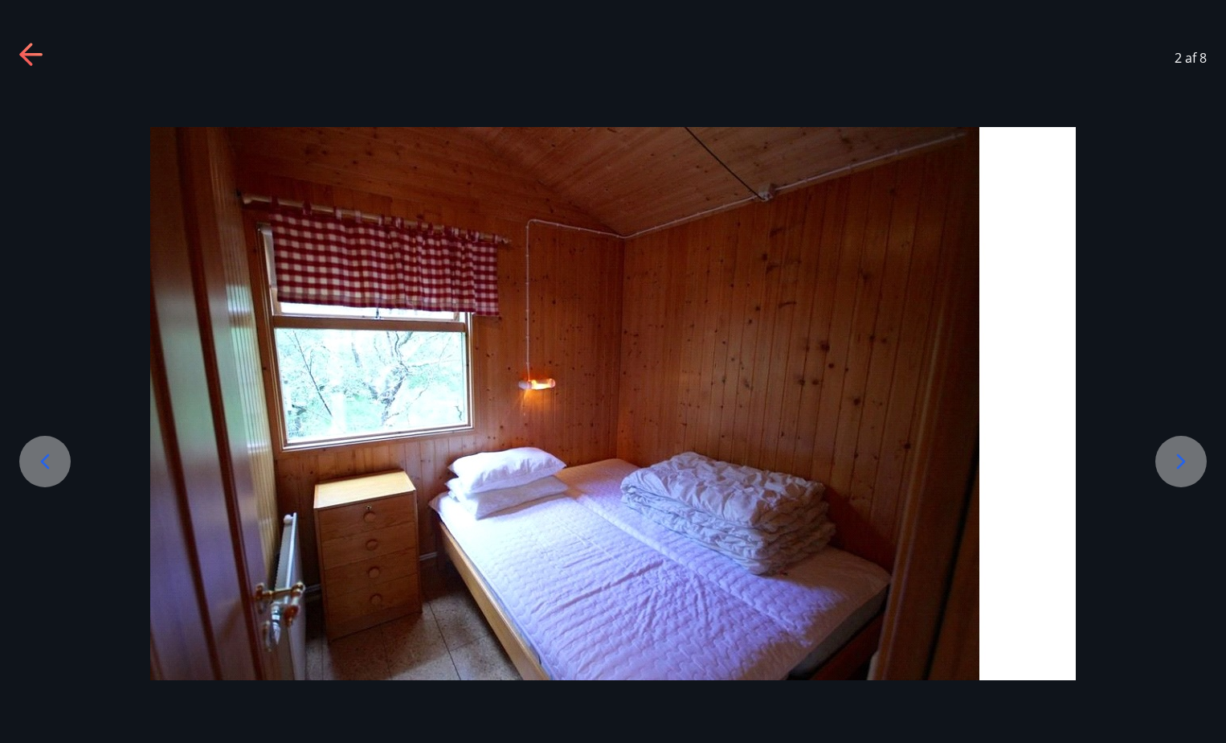
click at [1180, 454] on icon at bounding box center [1181, 461] width 26 height 26
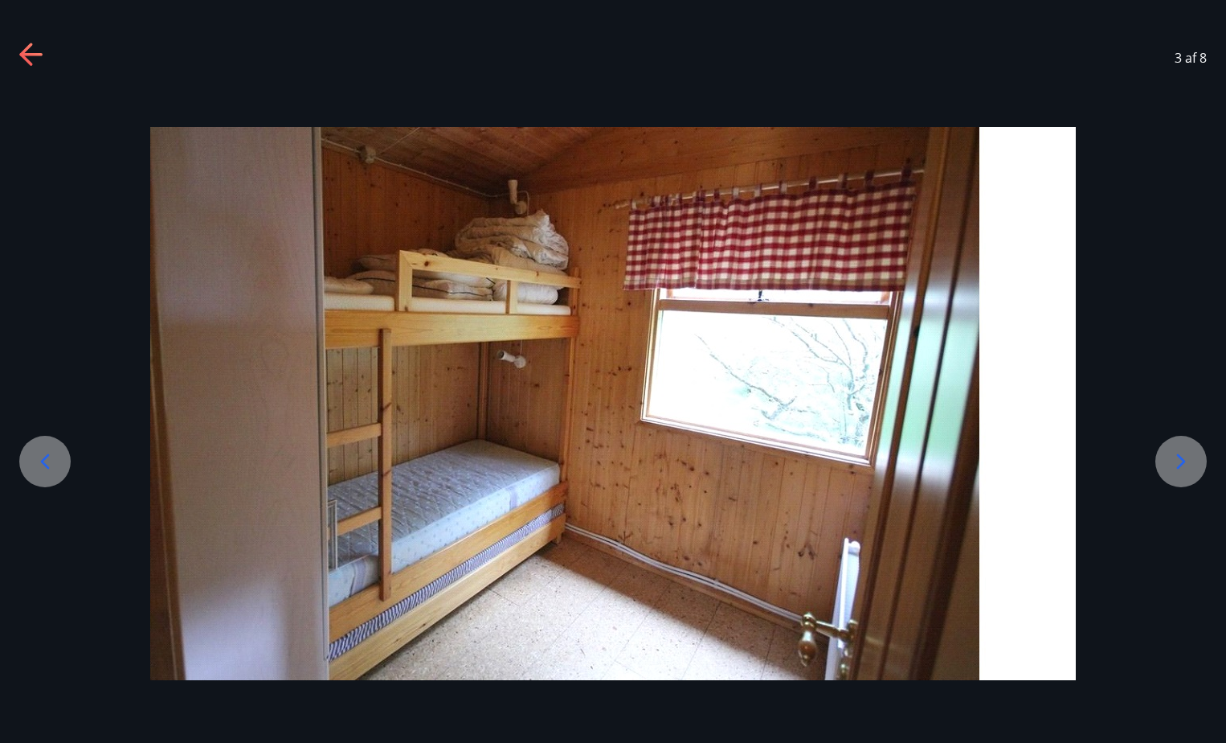
click at [1180, 454] on icon at bounding box center [1181, 461] width 26 height 26
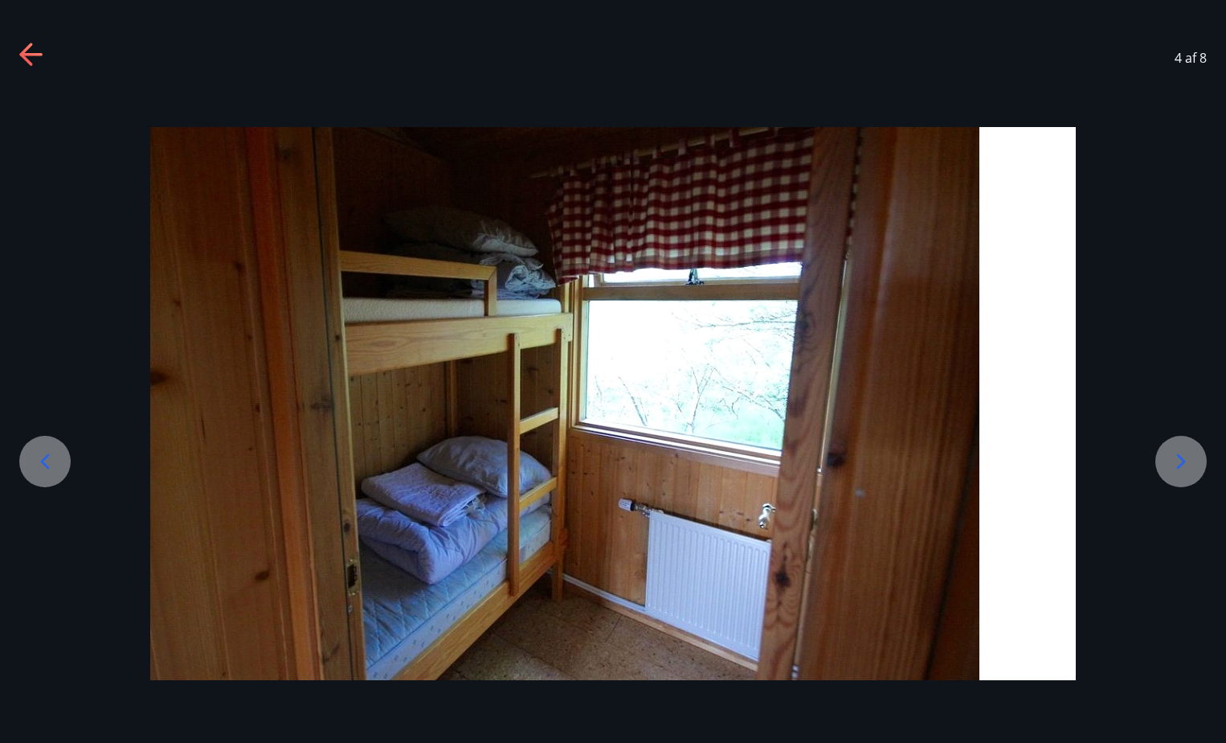
click at [1180, 454] on icon at bounding box center [1181, 461] width 26 height 26
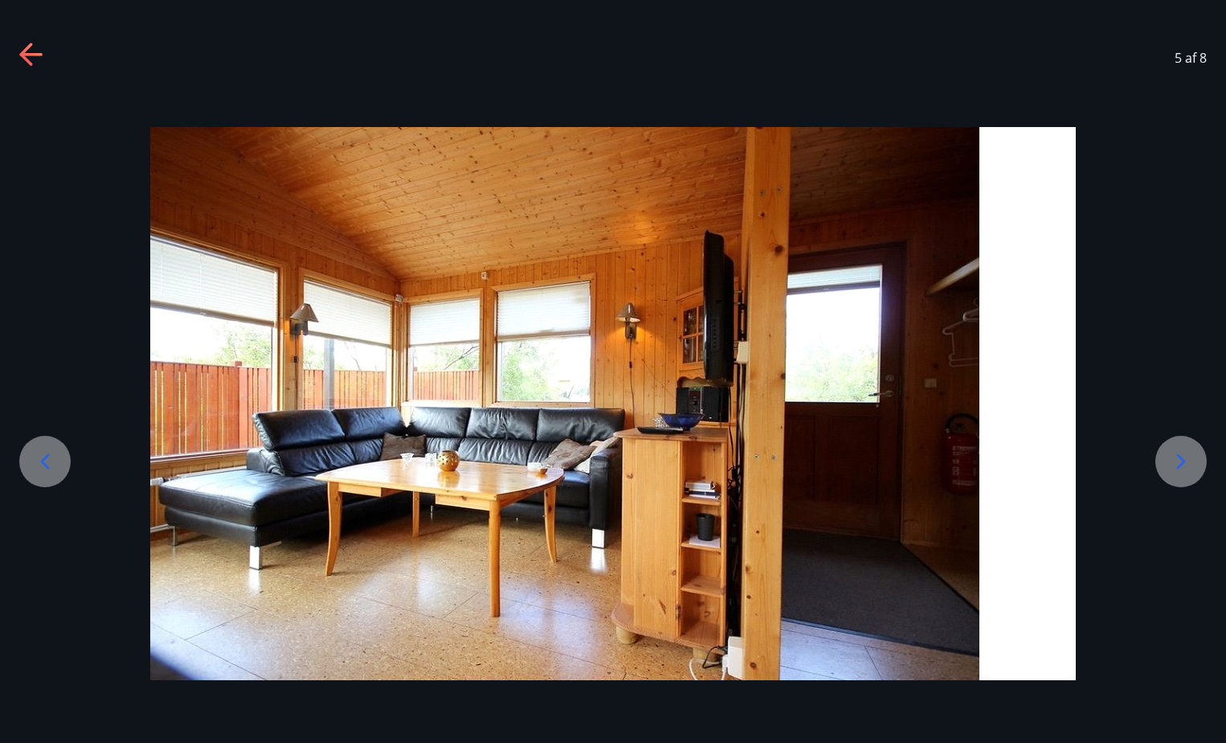
click at [46, 464] on icon at bounding box center [45, 461] width 26 height 26
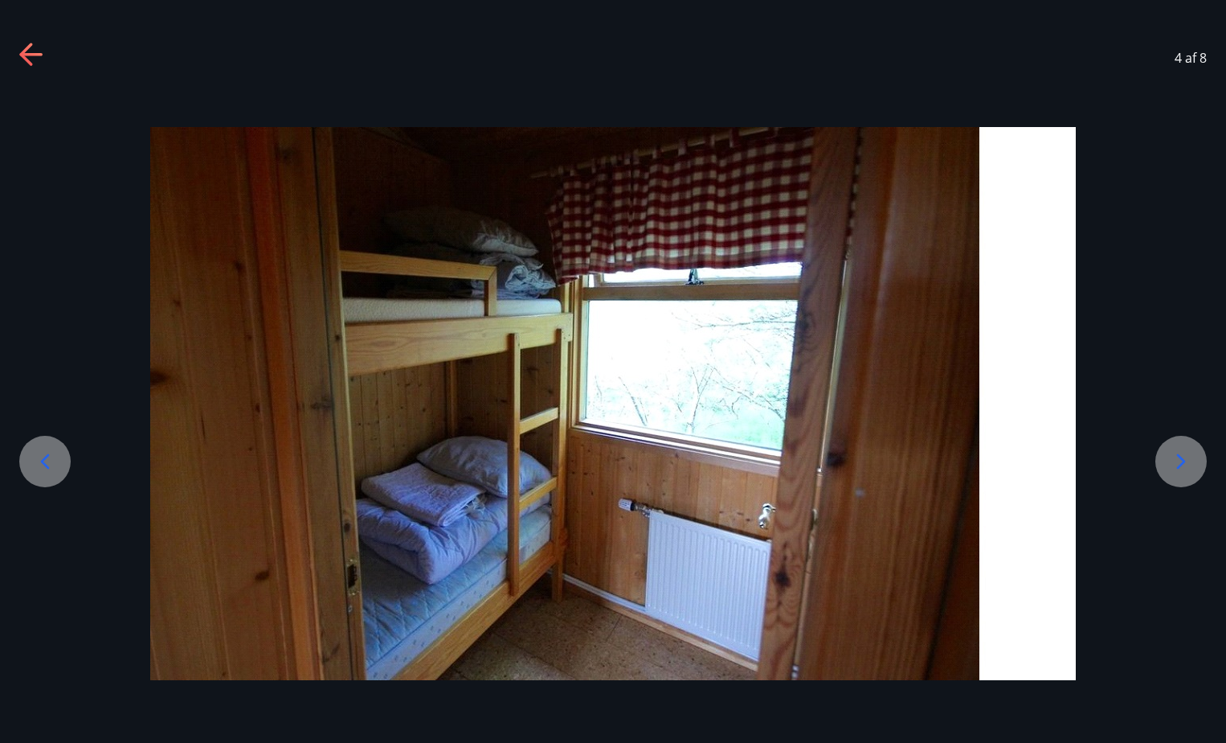
click at [46, 464] on icon at bounding box center [45, 461] width 26 height 26
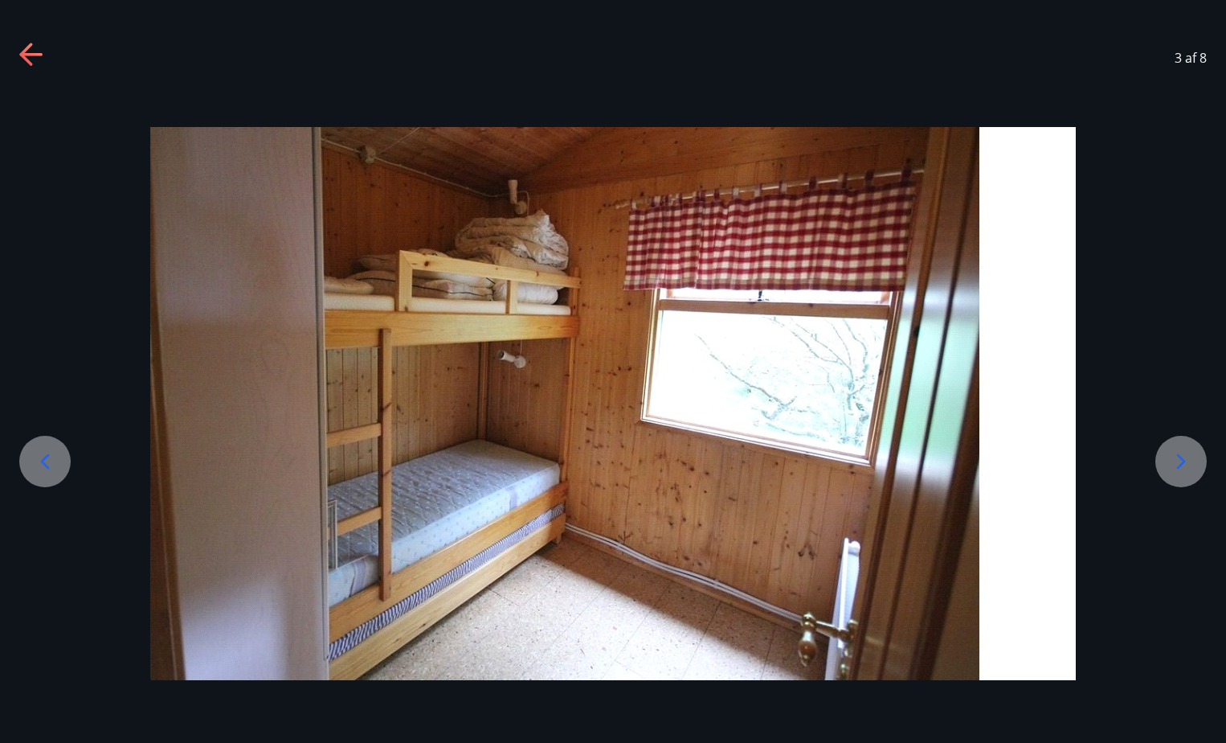
click at [46, 464] on icon at bounding box center [45, 461] width 26 height 26
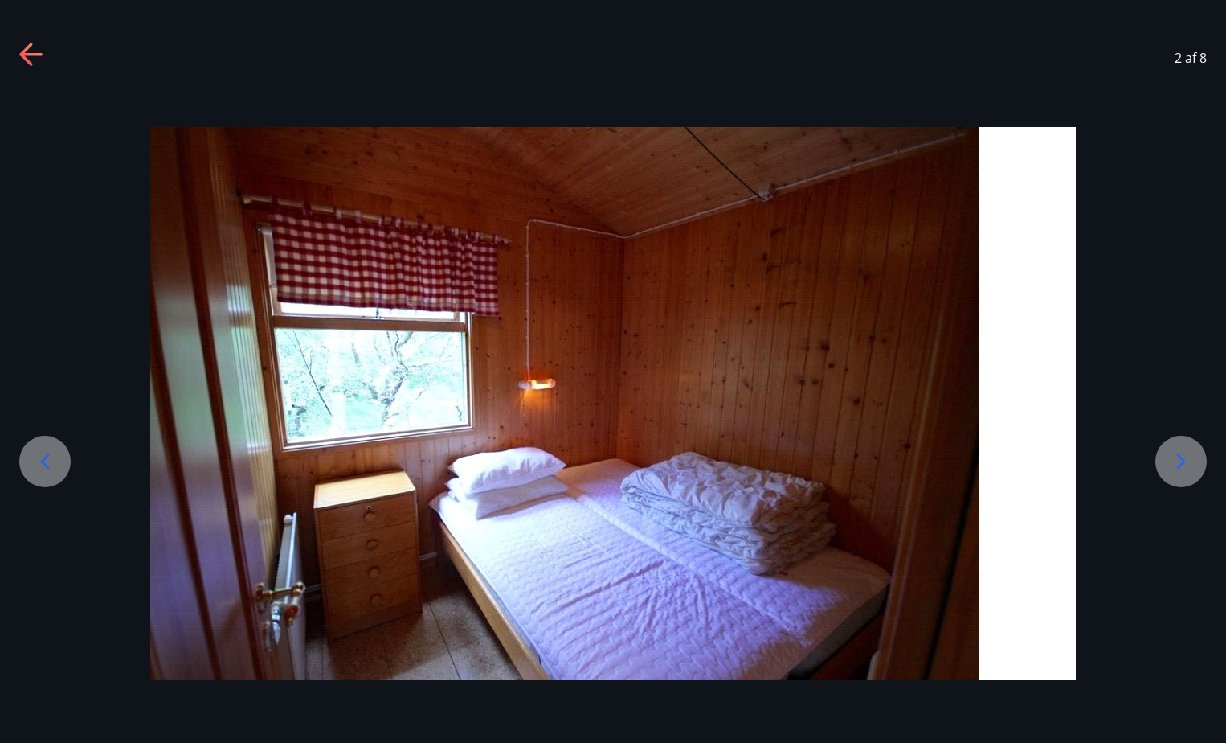
click at [38, 51] on icon at bounding box center [32, 56] width 26 height 26
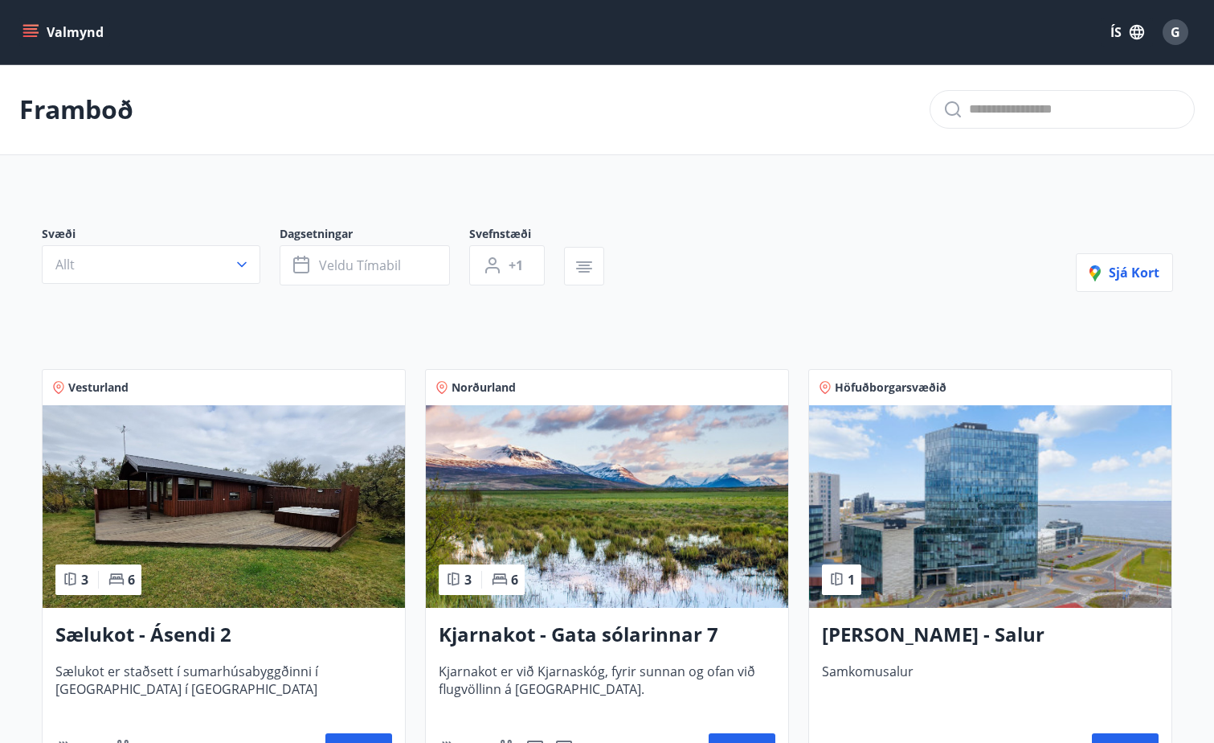
click at [179, 640] on h3 "Sælukot - Ásendi 2" at bounding box center [223, 634] width 337 height 29
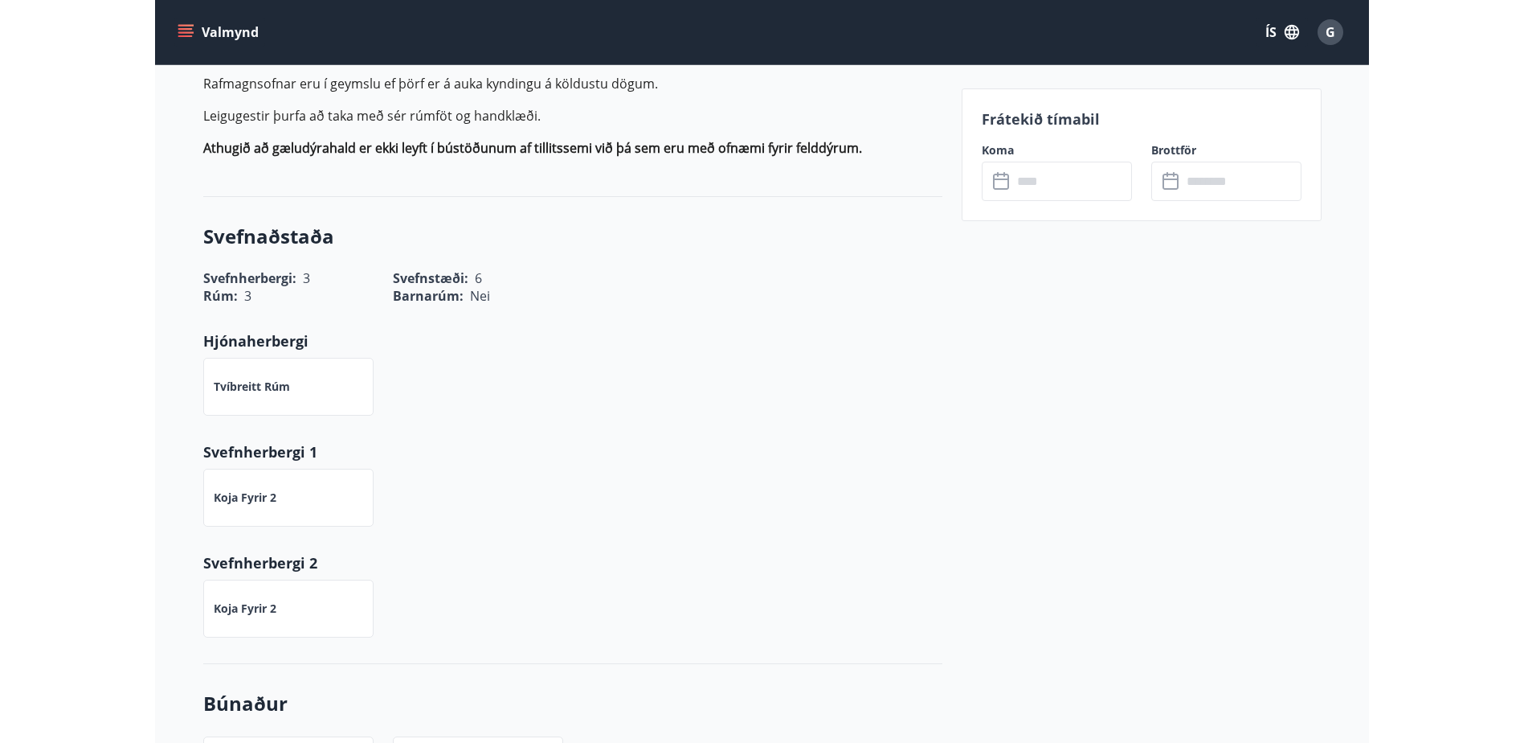
scroll to position [589, 0]
